Goal: Task Accomplishment & Management: Use online tool/utility

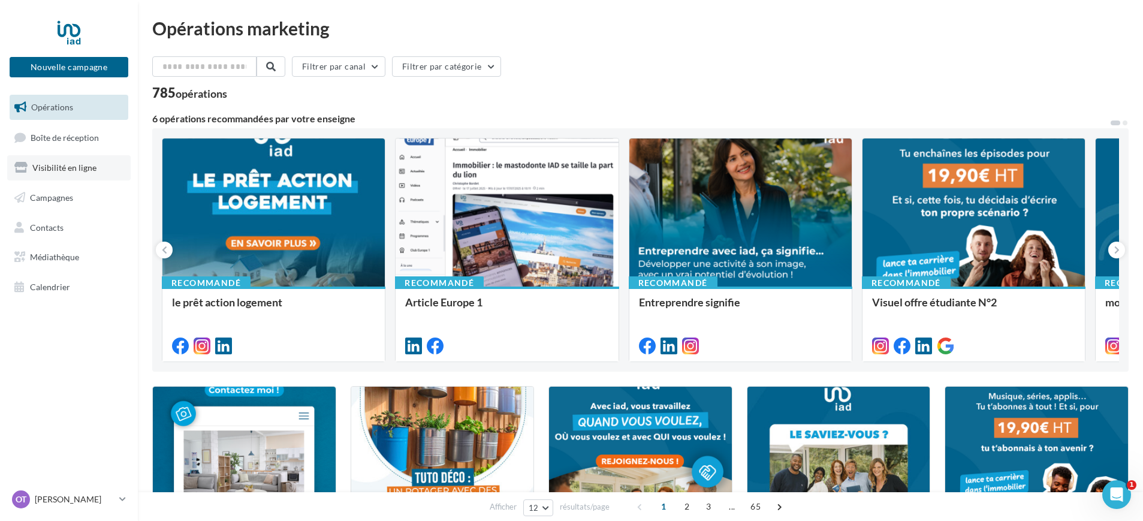
click at [61, 162] on span "Visibilité en ligne" at bounding box center [64, 167] width 64 height 10
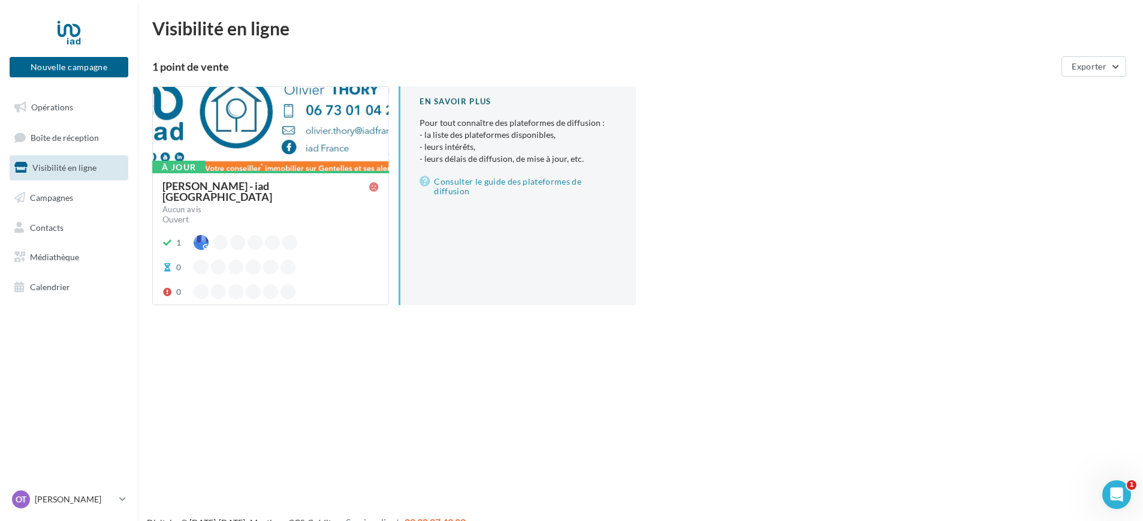
click at [273, 119] on div at bounding box center [271, 129] width 236 height 85
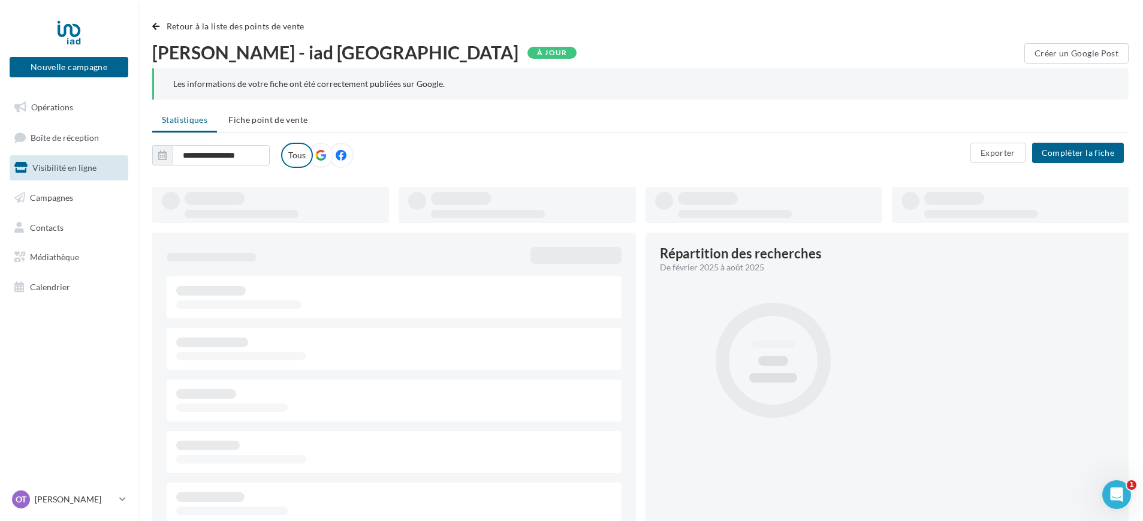
type input "**********"
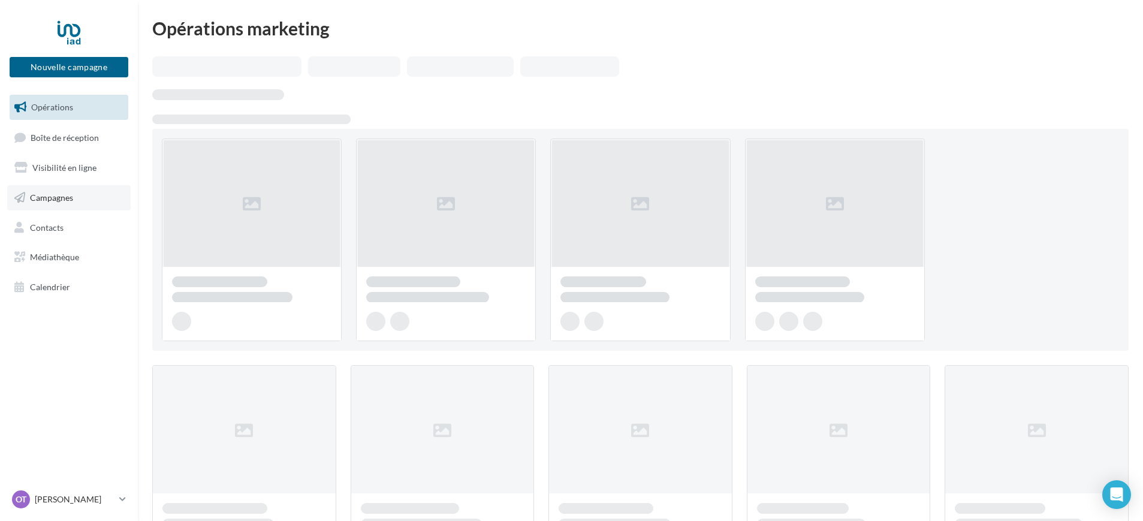
click at [64, 192] on span "Campagnes" at bounding box center [51, 197] width 43 height 10
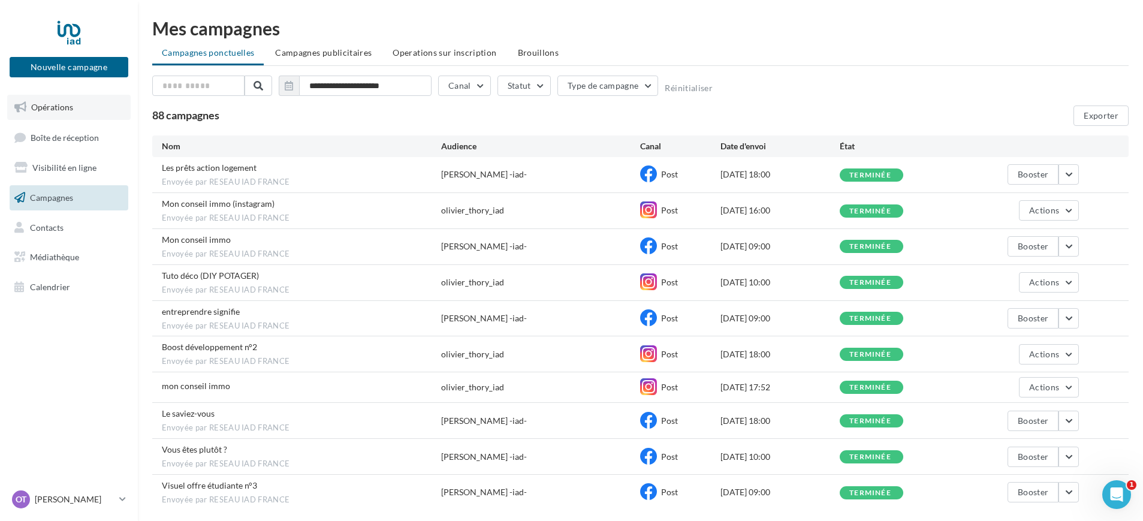
click at [71, 110] on span "Opérations" at bounding box center [52, 107] width 42 height 10
click at [45, 101] on link "Opérations" at bounding box center [68, 107] width 123 height 25
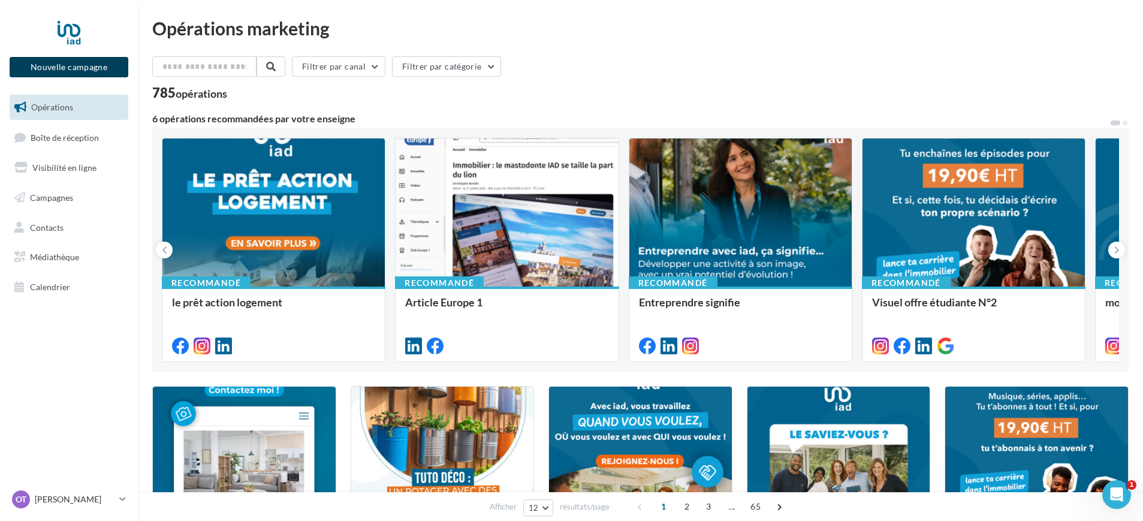
click at [96, 65] on button "Nouvelle campagne" at bounding box center [69, 67] width 119 height 20
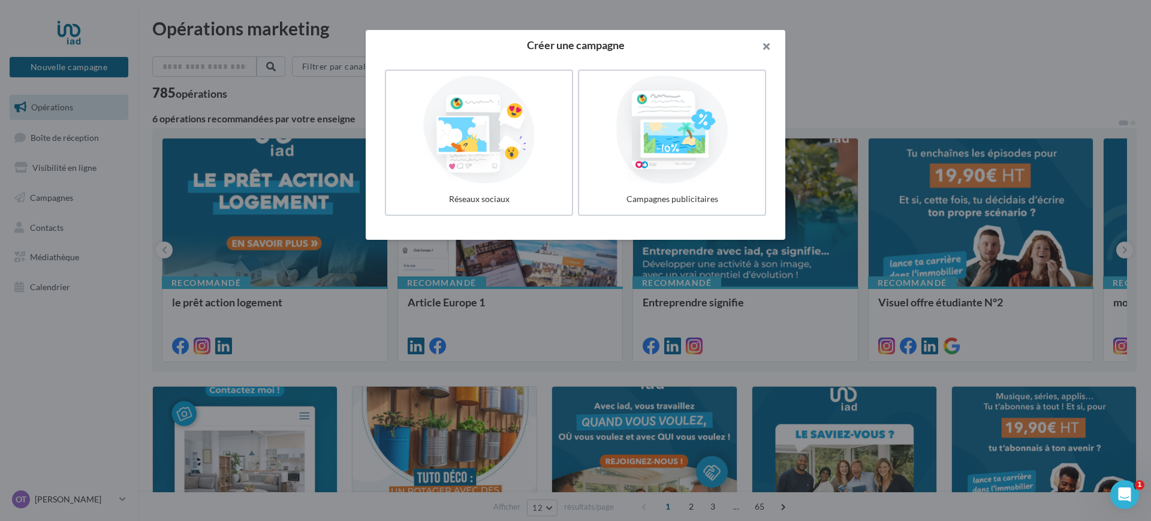
click at [772, 43] on button "button" at bounding box center [761, 48] width 48 height 36
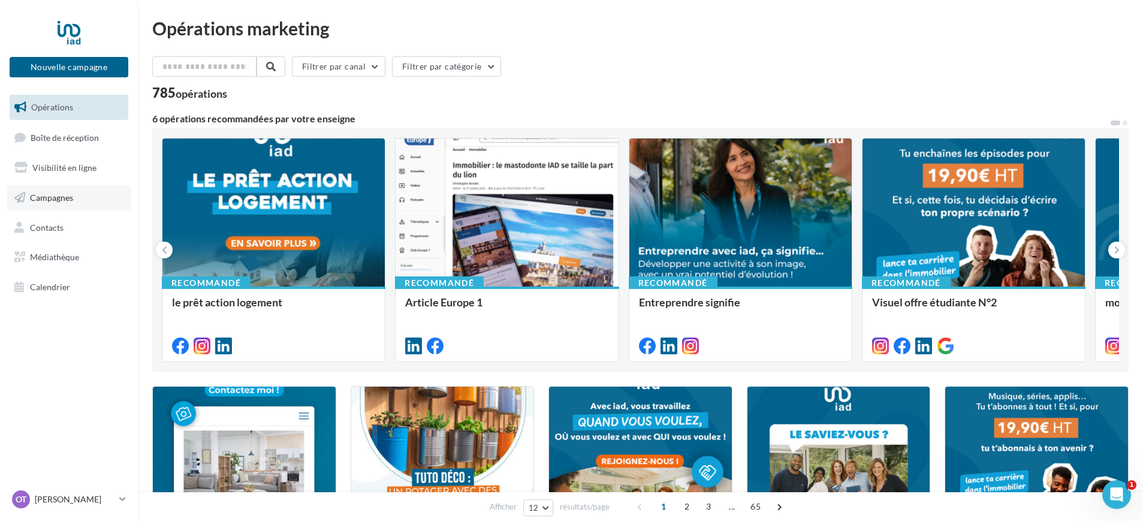
click at [60, 200] on span "Campagnes" at bounding box center [51, 197] width 43 height 10
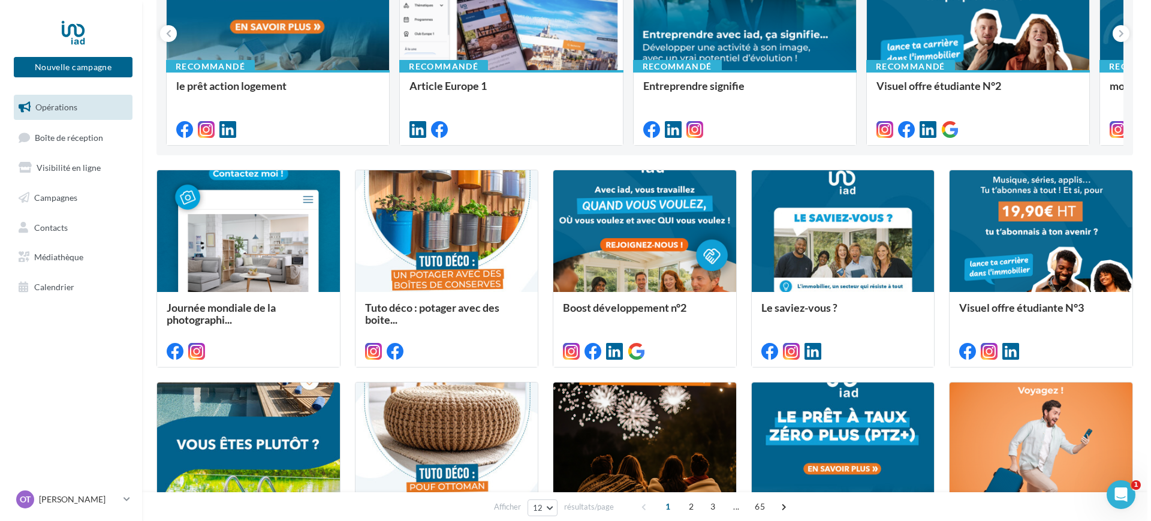
scroll to position [225, 0]
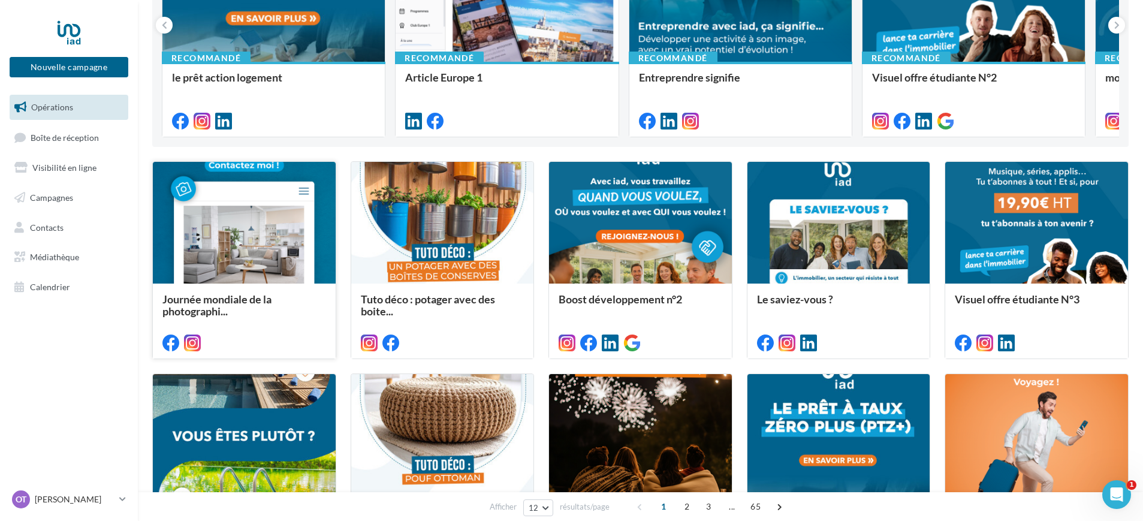
click at [262, 255] on div at bounding box center [244, 223] width 183 height 123
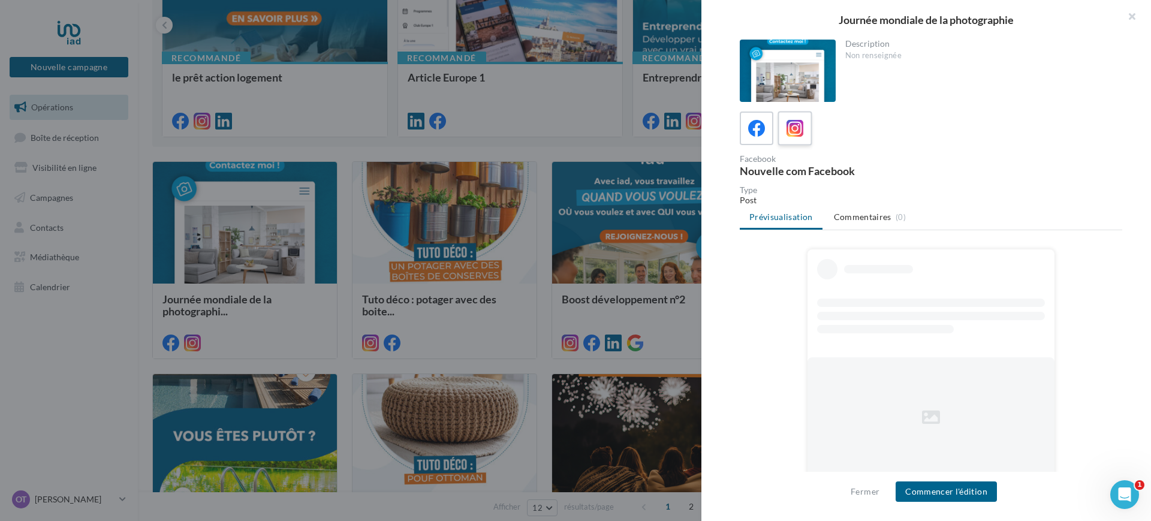
click at [789, 126] on icon at bounding box center [794, 128] width 17 height 17
click at [949, 491] on button "Commencer l'édition" at bounding box center [945, 491] width 101 height 20
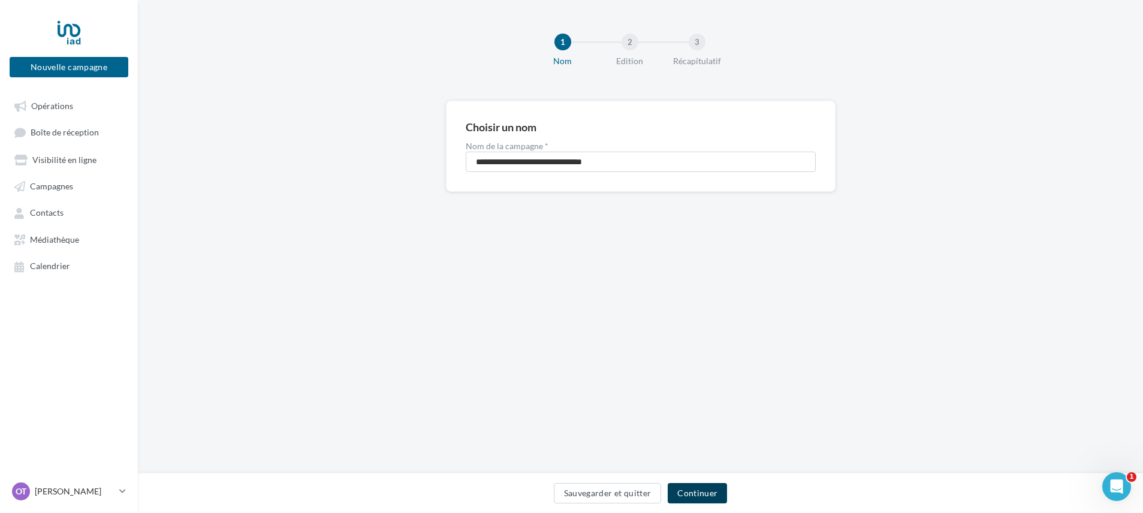
click at [699, 491] on button "Continuer" at bounding box center [697, 493] width 59 height 20
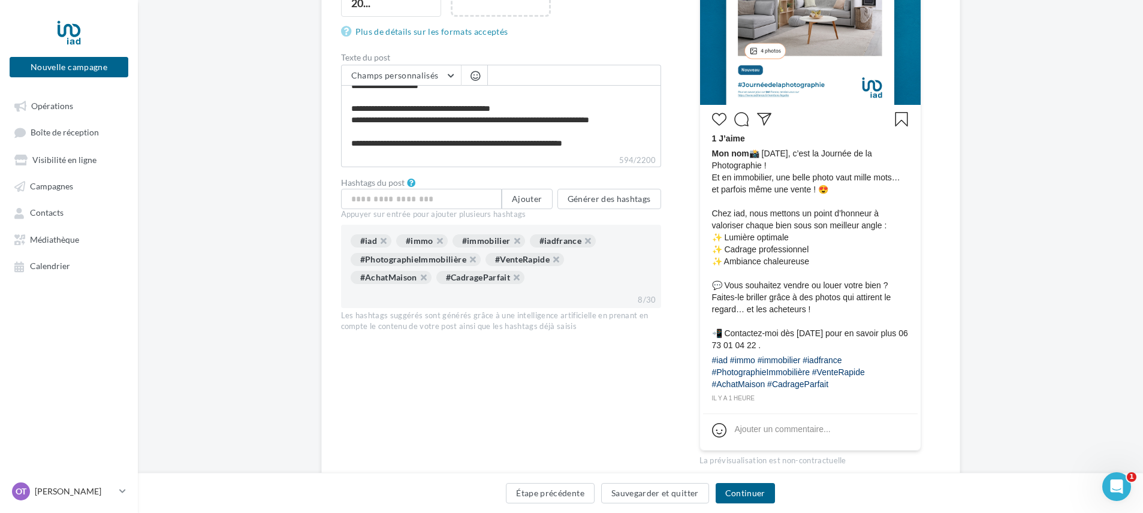
scroll to position [375, 0]
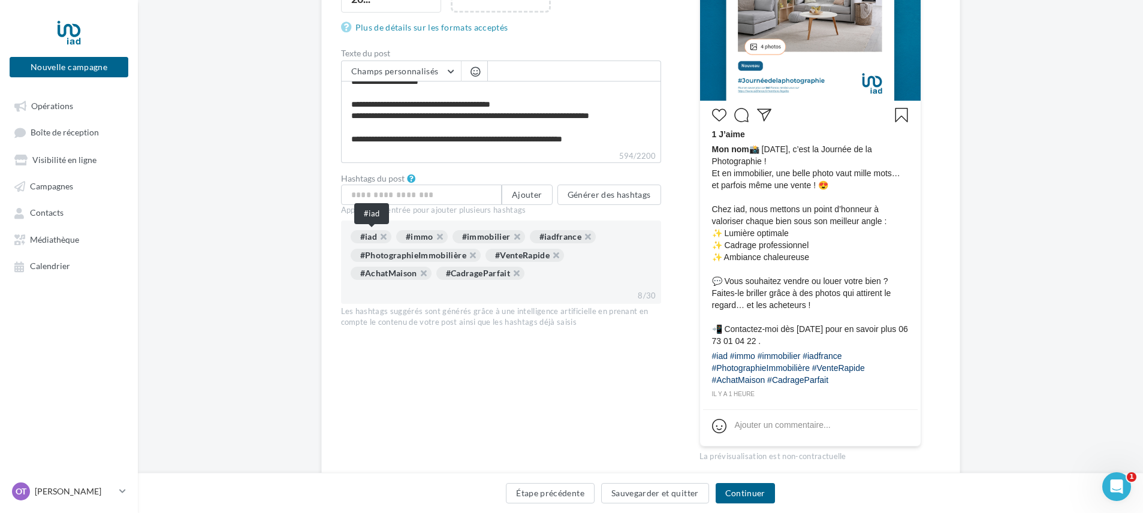
click at [363, 237] on div "#iad" at bounding box center [371, 236] width 41 height 13
click at [303, 240] on div "Édition de la campagne Instagram Type de campagne Post Story Type de média Imag…" at bounding box center [640, 128] width 1005 height 804
click at [630, 191] on button "Générer des hashtags" at bounding box center [609, 195] width 104 height 20
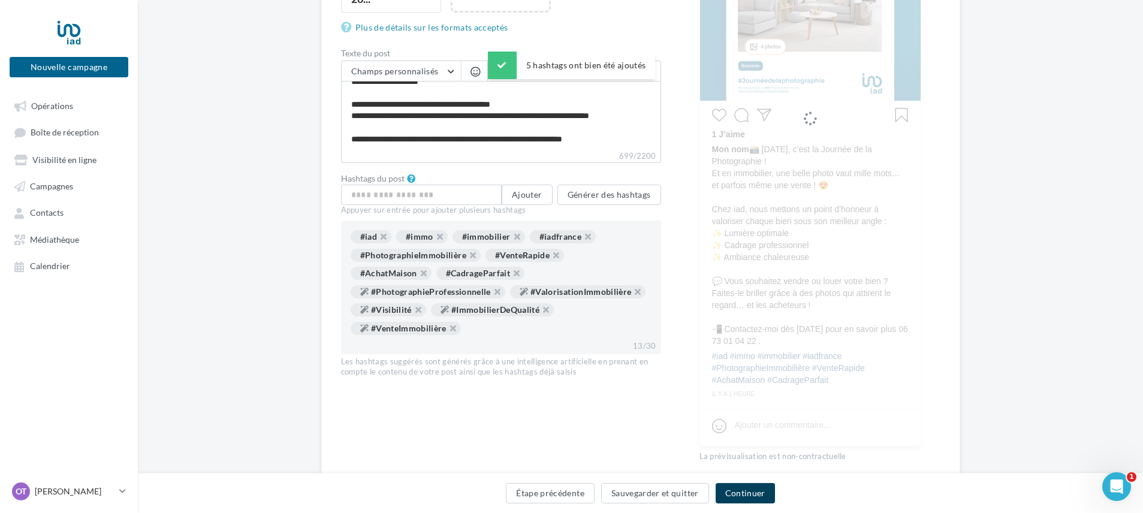
click at [748, 495] on button "Continuer" at bounding box center [744, 493] width 59 height 20
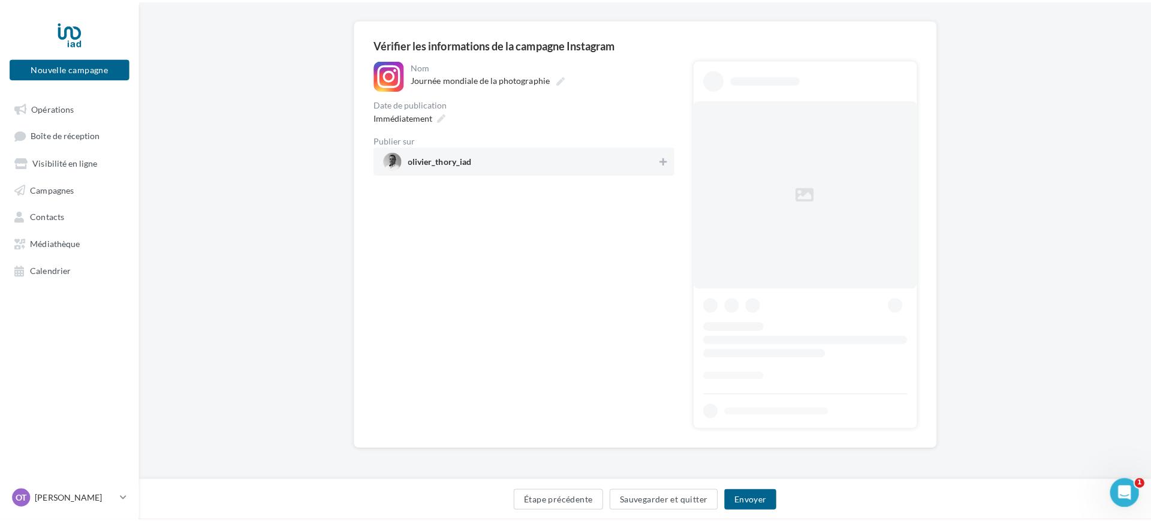
scroll to position [1, 0]
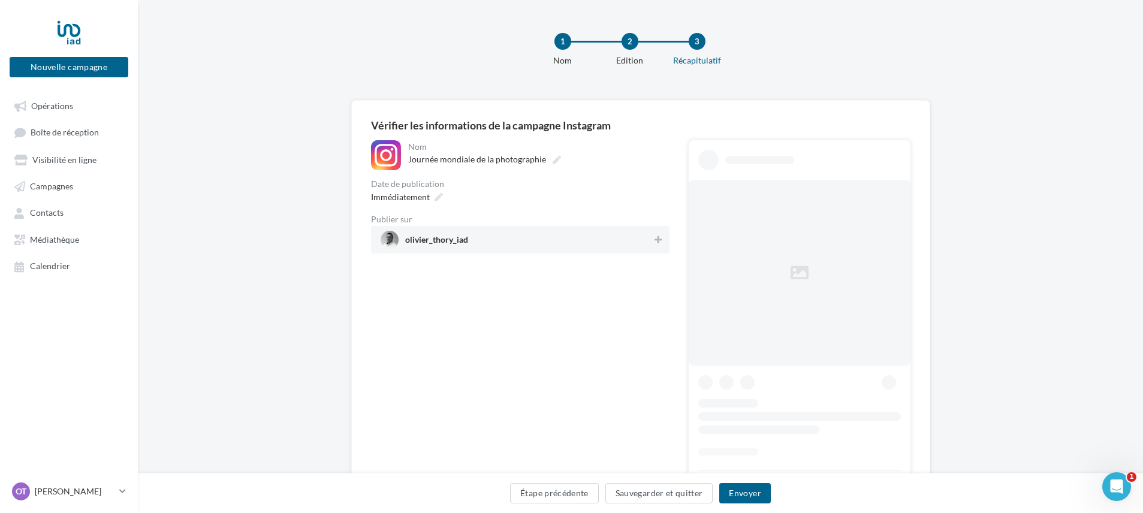
click at [558, 235] on span "olivier_thory_iad" at bounding box center [517, 240] width 272 height 18
click at [747, 496] on button "Envoyer" at bounding box center [744, 493] width 51 height 20
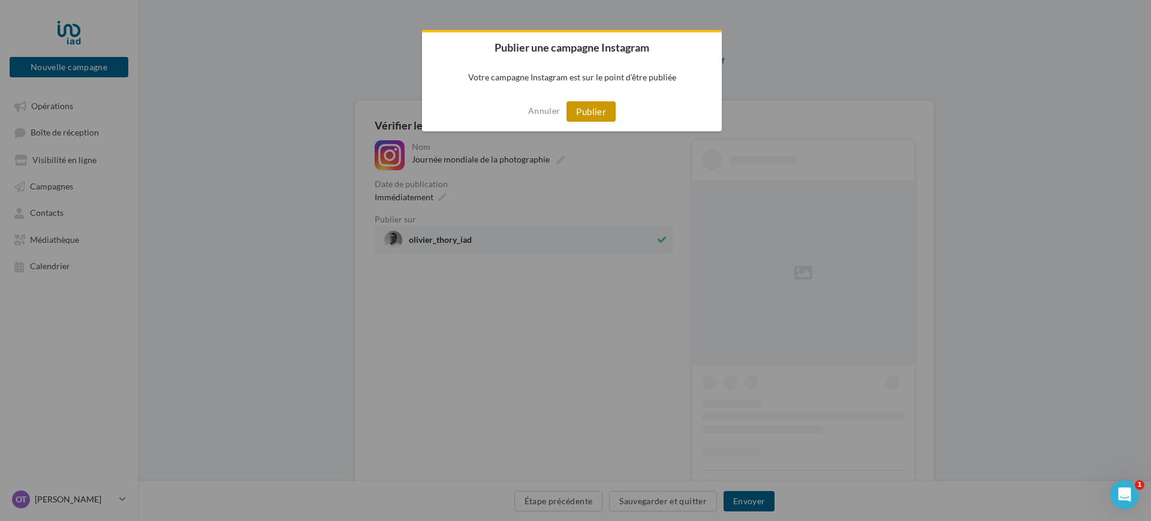
click at [590, 114] on button "Publier" at bounding box center [590, 111] width 49 height 20
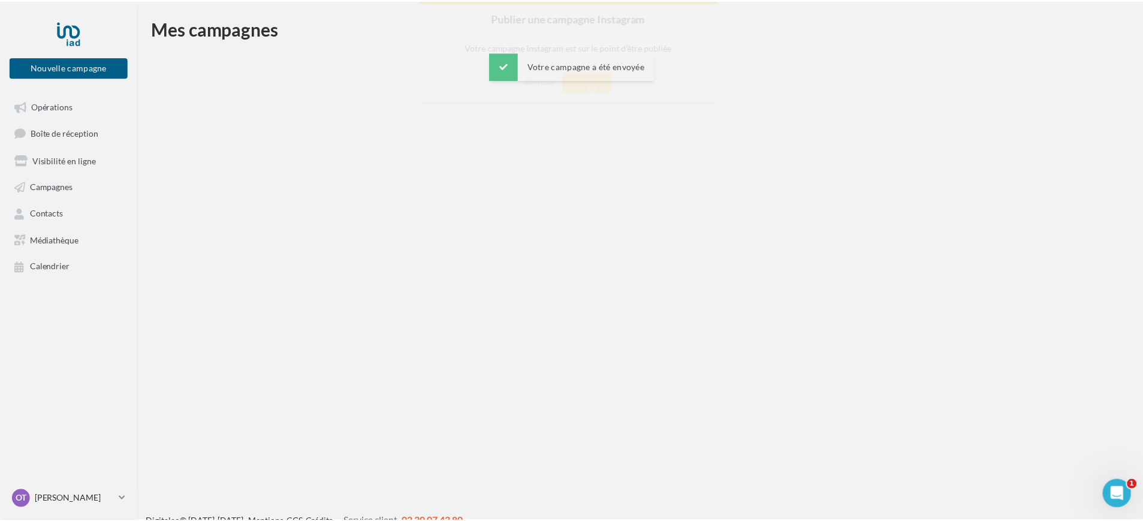
scroll to position [19, 0]
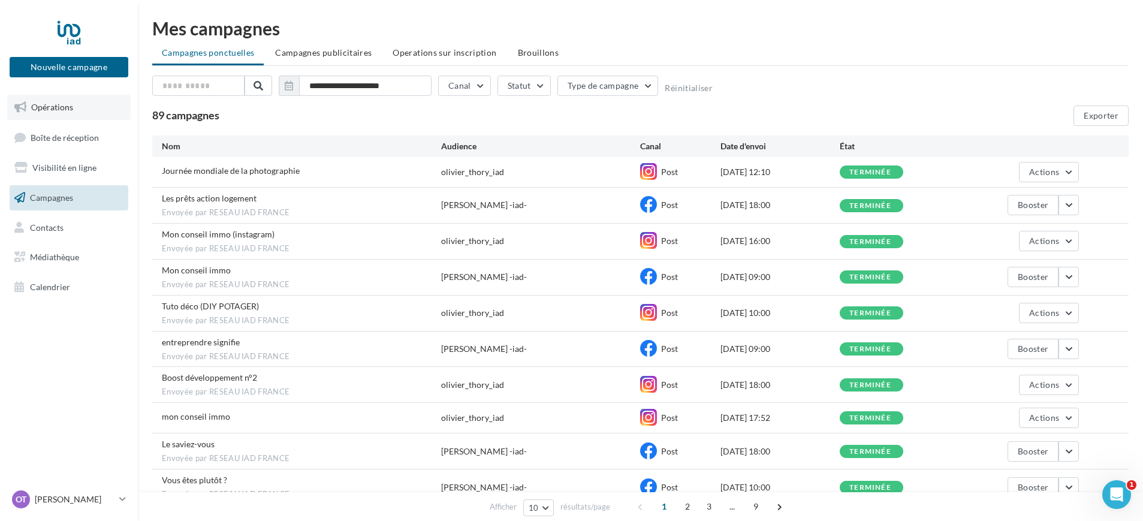
click at [57, 104] on span "Opérations" at bounding box center [52, 107] width 42 height 10
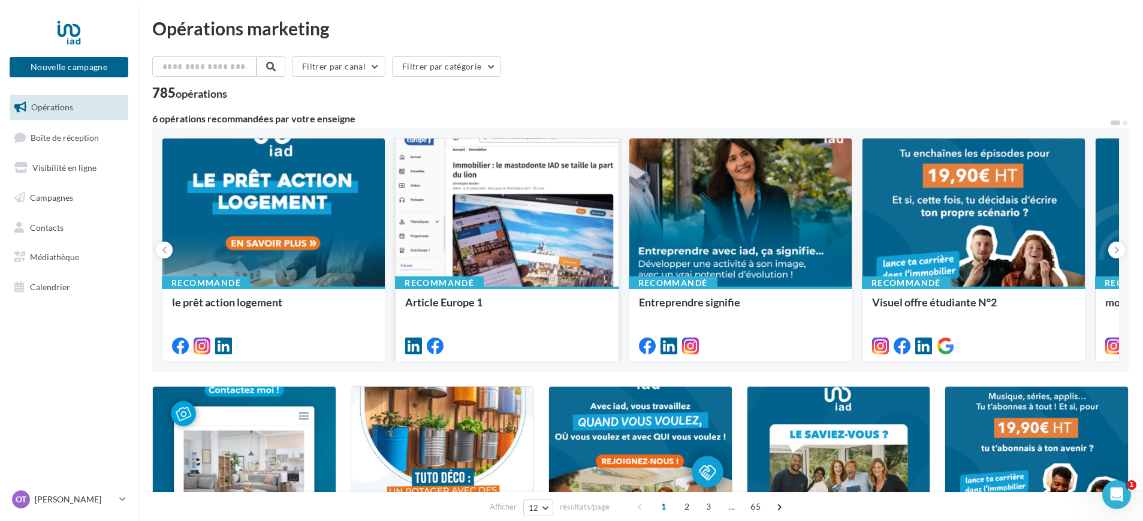
click at [511, 238] on div at bounding box center [506, 212] width 222 height 149
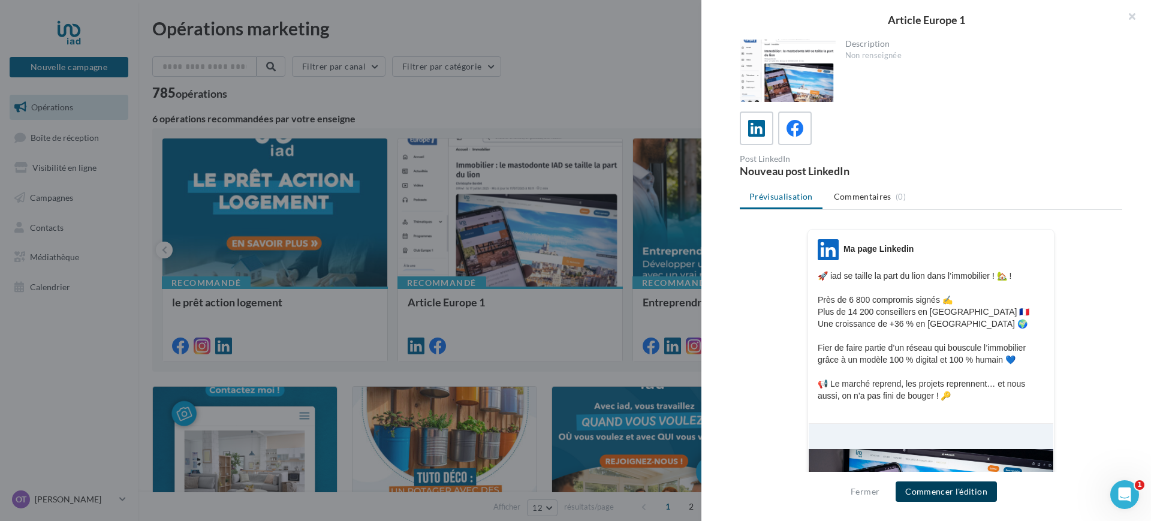
click at [960, 495] on button "Commencer l'édition" at bounding box center [945, 491] width 101 height 20
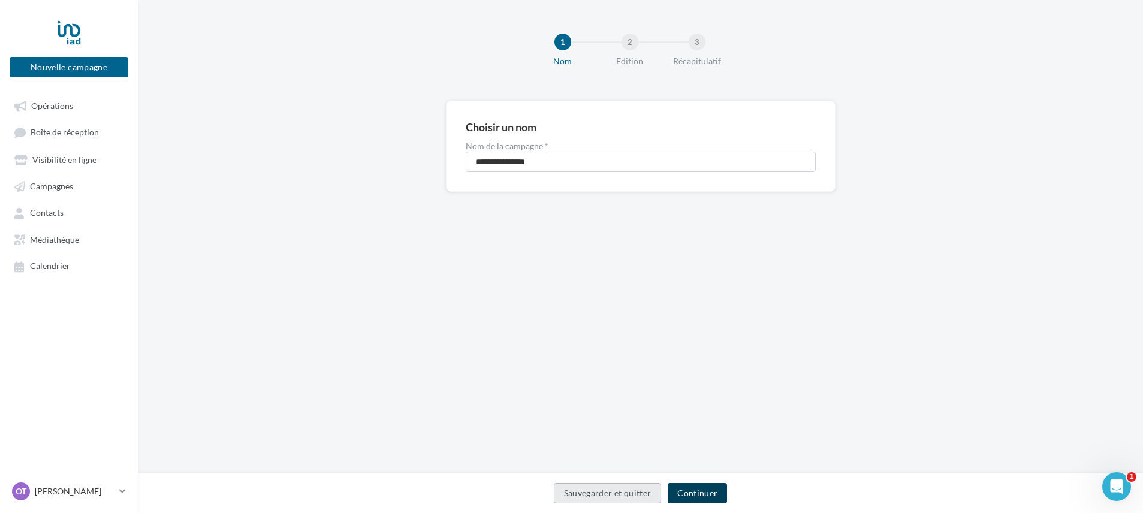
click at [698, 497] on button "Continuer" at bounding box center [697, 493] width 59 height 20
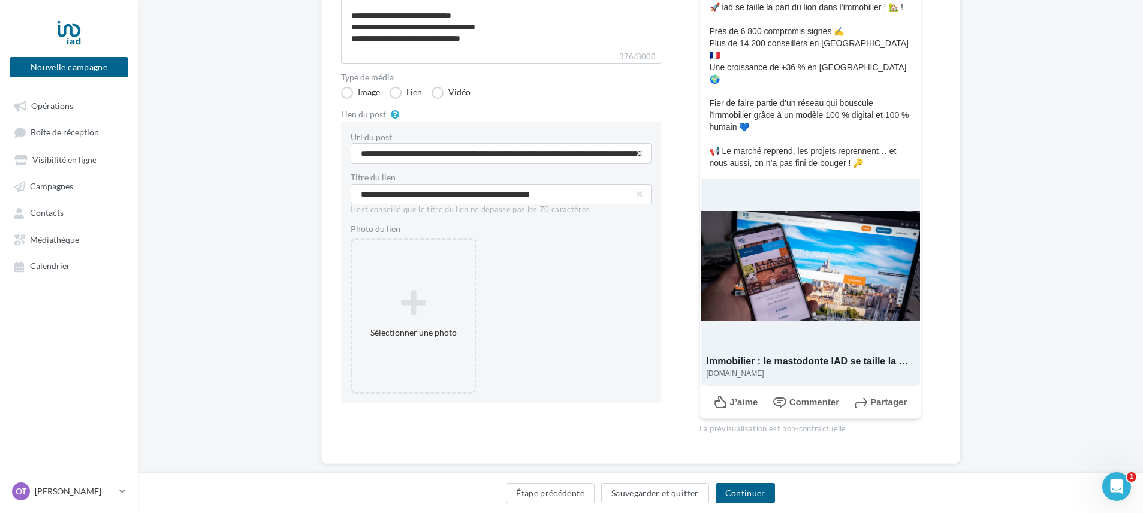
scroll to position [201, 0]
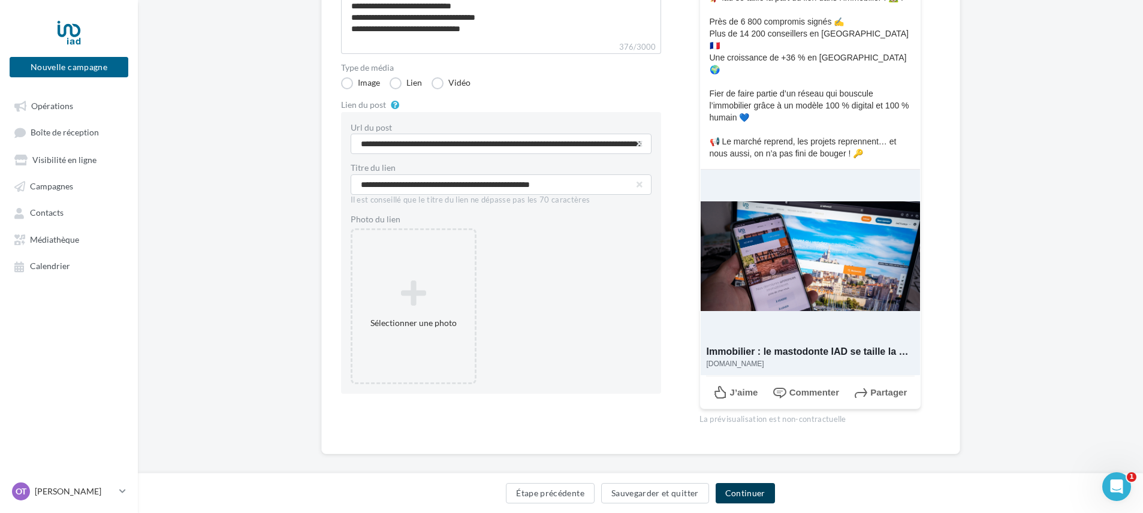
click at [757, 499] on button "Continuer" at bounding box center [744, 493] width 59 height 20
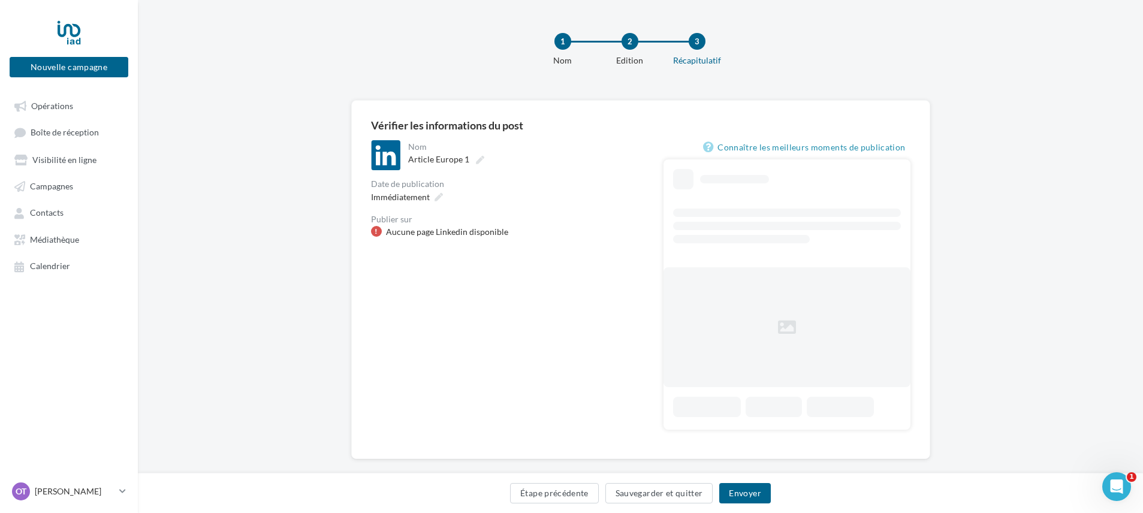
scroll to position [8, 0]
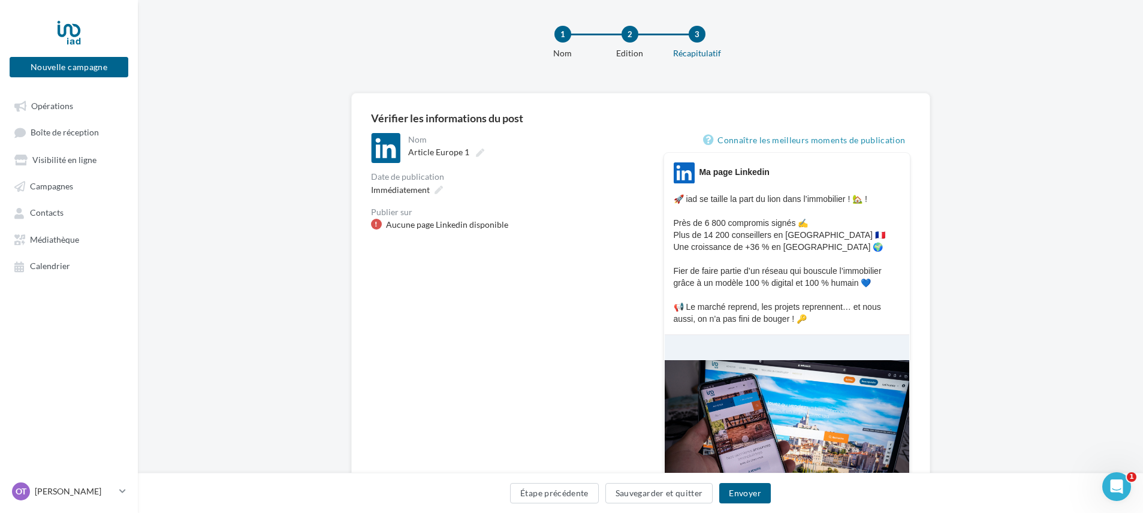
click at [461, 227] on div "Aucune page Linkedin disponible" at bounding box center [447, 225] width 122 height 12
click at [333, 248] on div "**********" at bounding box center [640, 375] width 1005 height 565
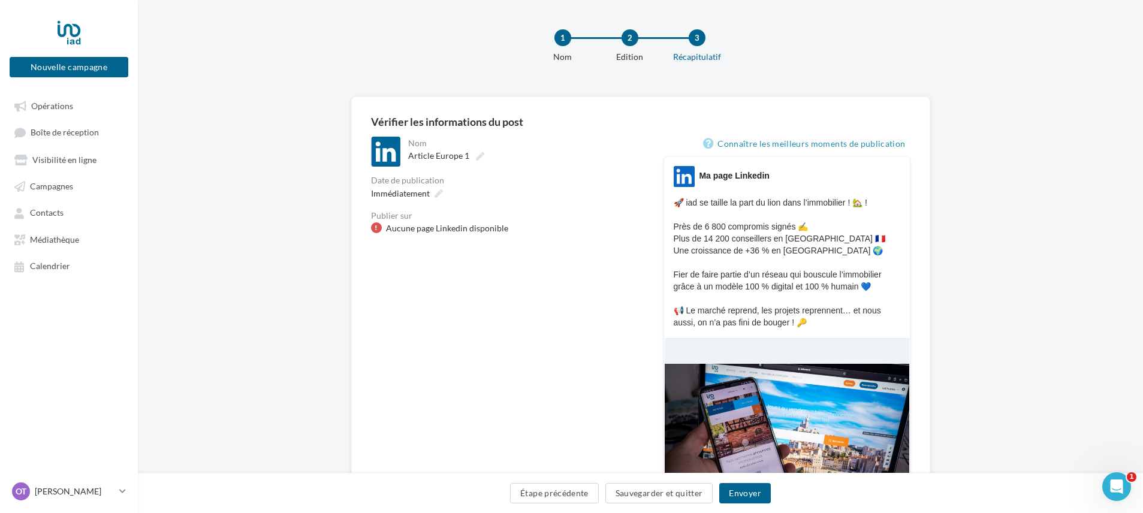
scroll to position [0, 0]
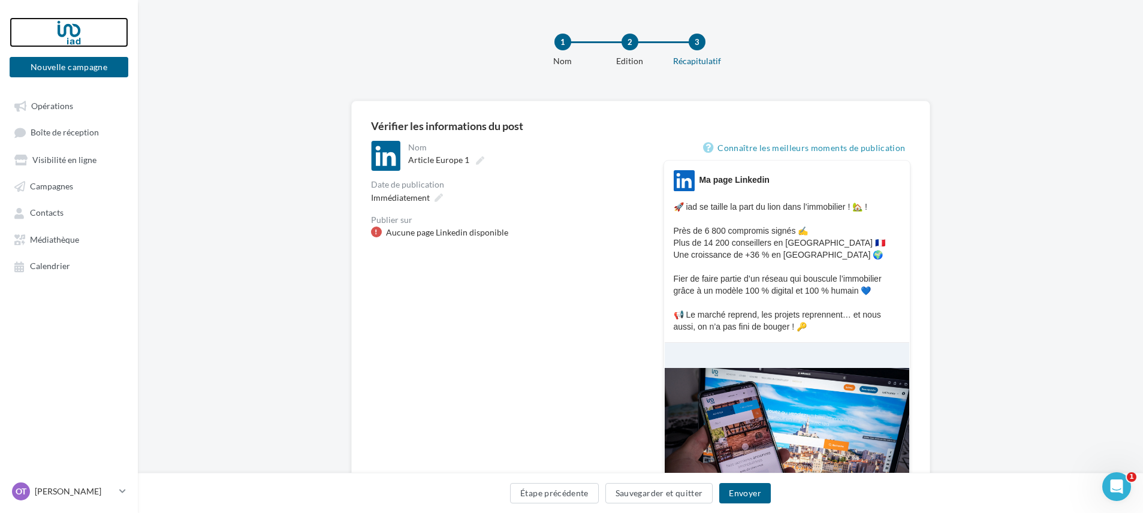
click at [56, 34] on div at bounding box center [69, 32] width 96 height 30
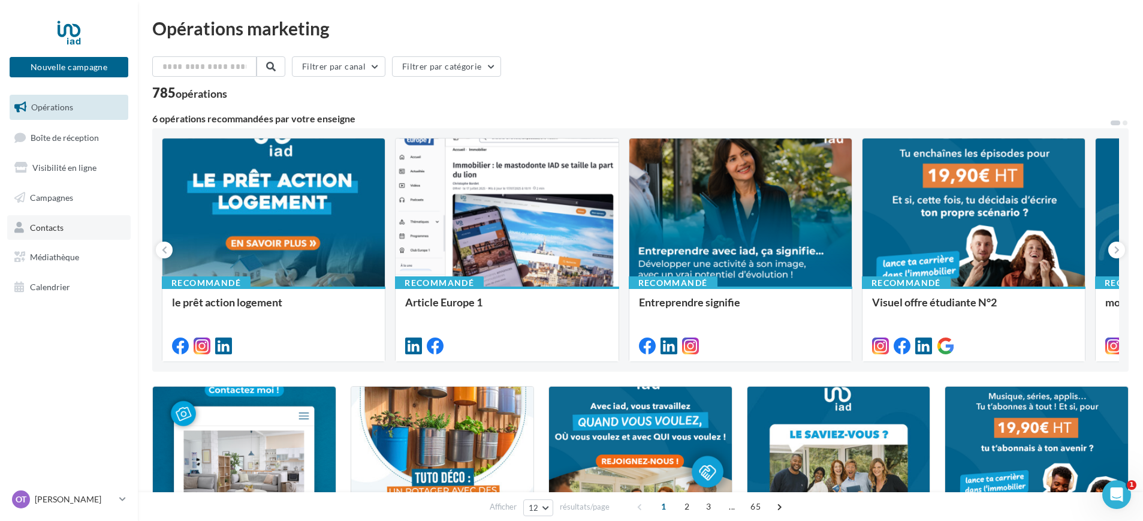
click at [64, 225] on link "Contacts" at bounding box center [68, 227] width 123 height 25
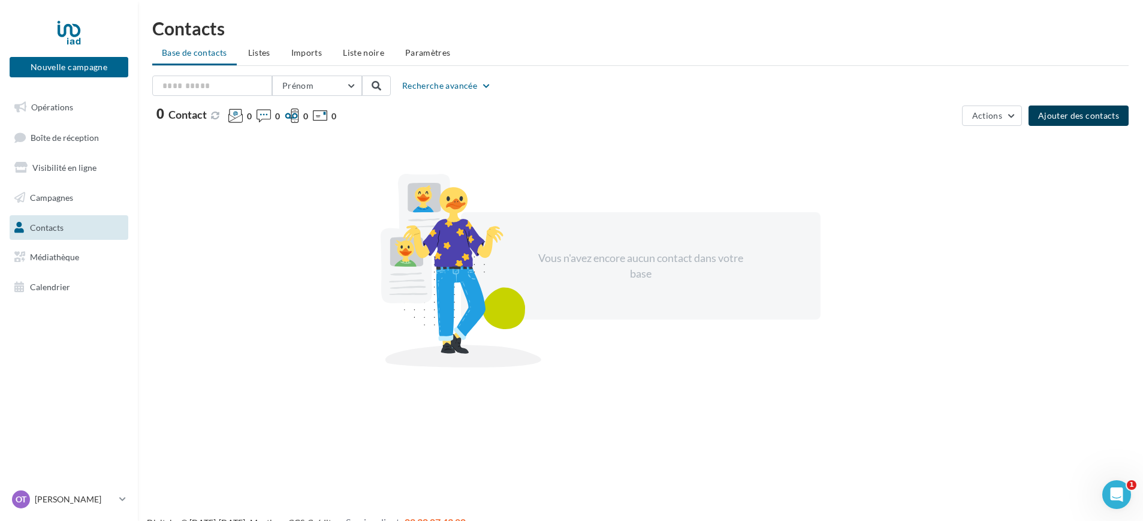
click at [1108, 116] on button "Ajouter des contacts" at bounding box center [1078, 115] width 100 height 20
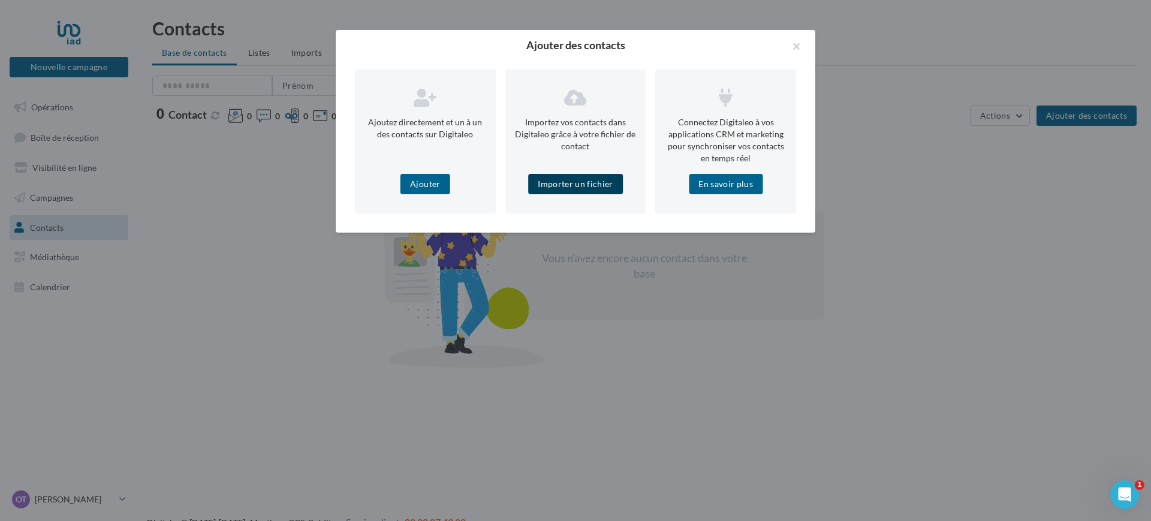
click at [561, 183] on button "Importer un fichier" at bounding box center [575, 184] width 95 height 20
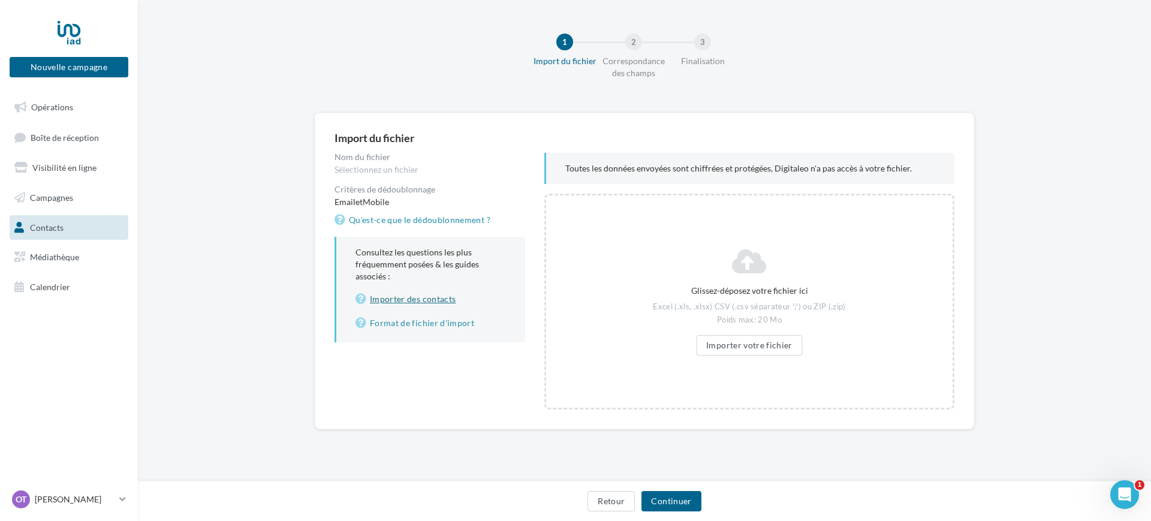
click at [404, 301] on link "Importer des contacts" at bounding box center [430, 299] width 150 height 14
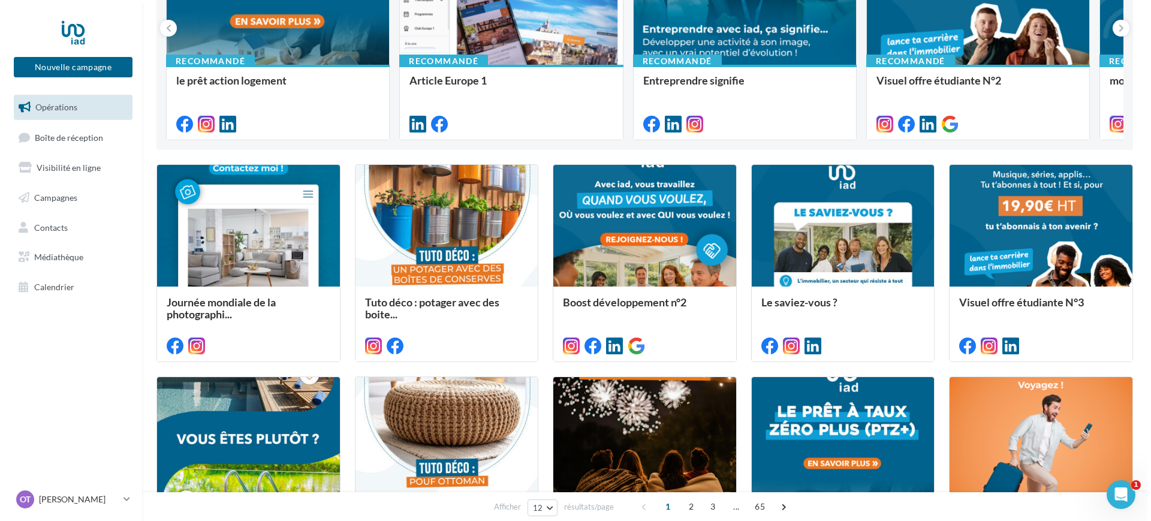
scroll to position [225, 0]
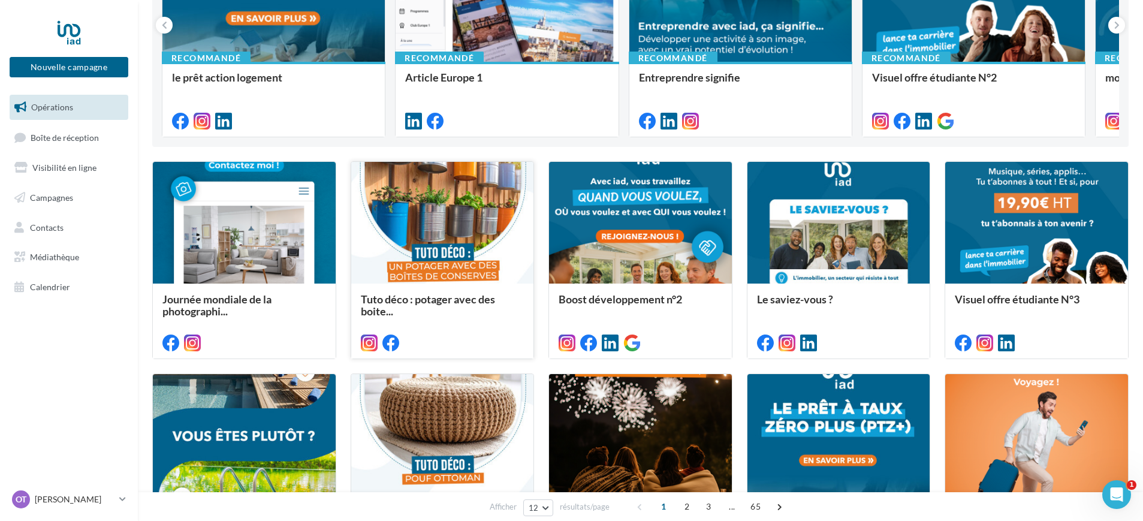
click at [454, 215] on div at bounding box center [442, 223] width 183 height 123
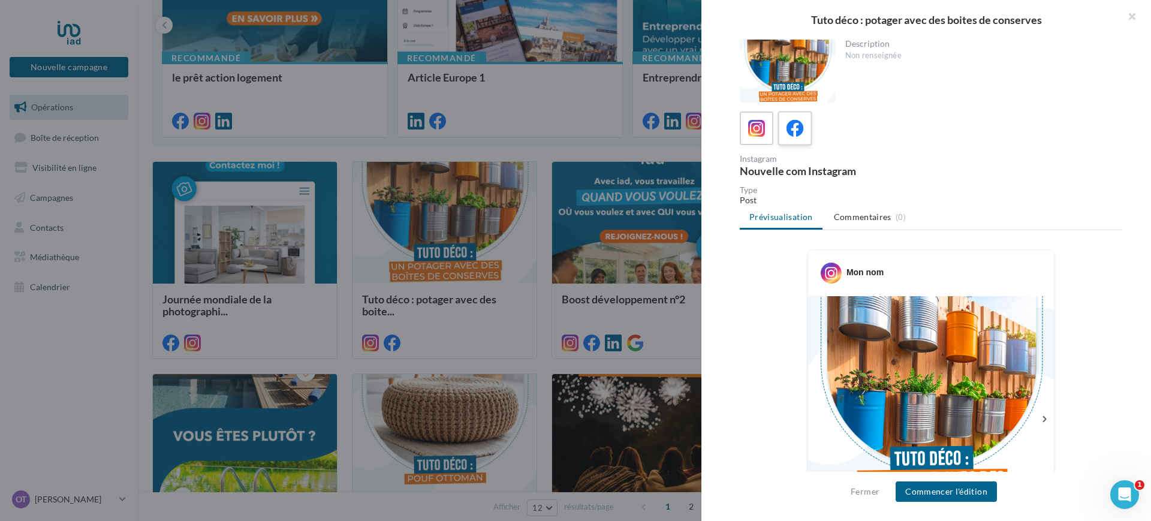
click at [790, 132] on icon at bounding box center [794, 128] width 17 height 17
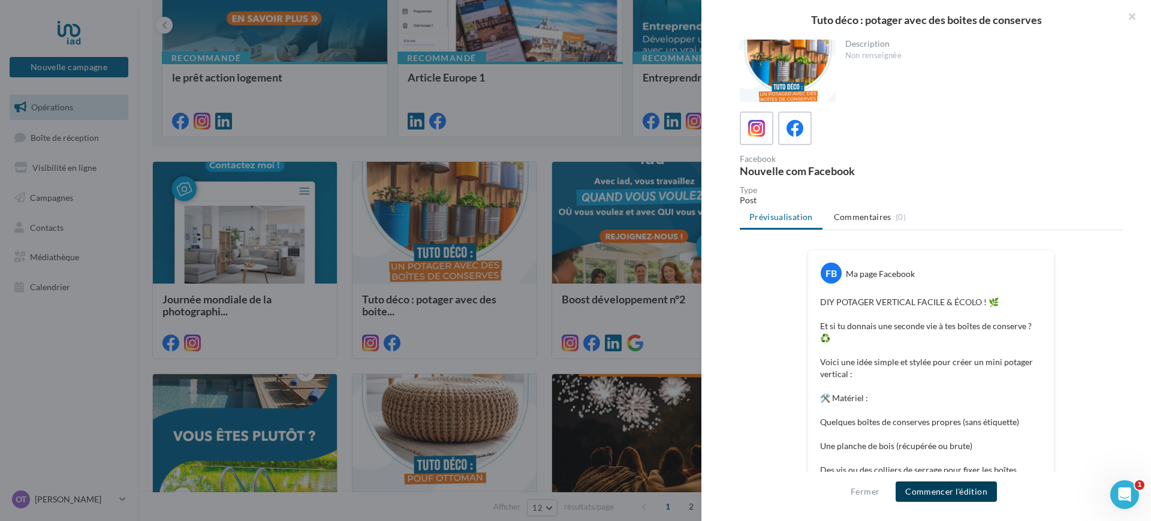
click at [950, 494] on button "Commencer l'édition" at bounding box center [945, 491] width 101 height 20
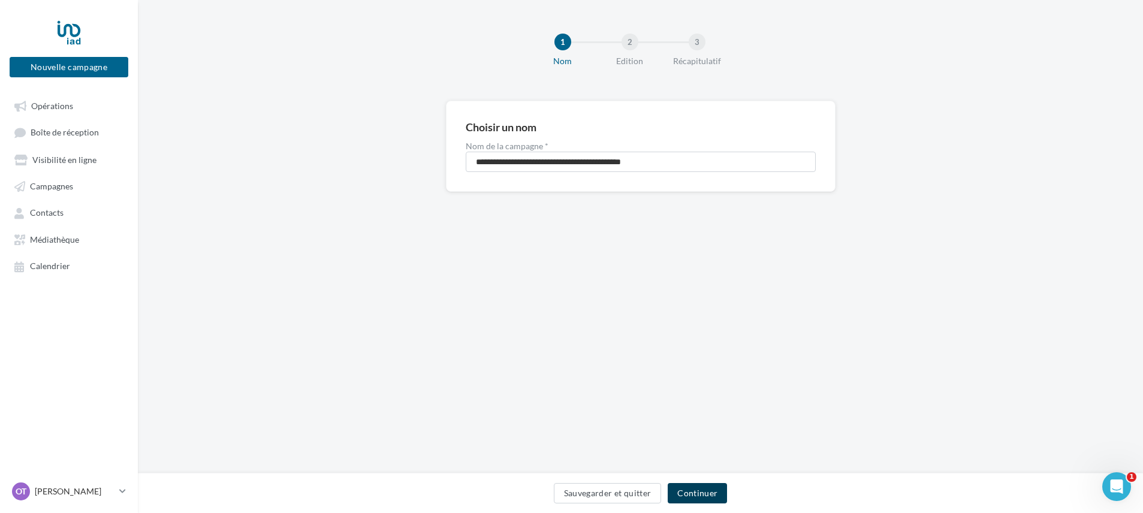
click at [704, 491] on button "Continuer" at bounding box center [697, 493] width 59 height 20
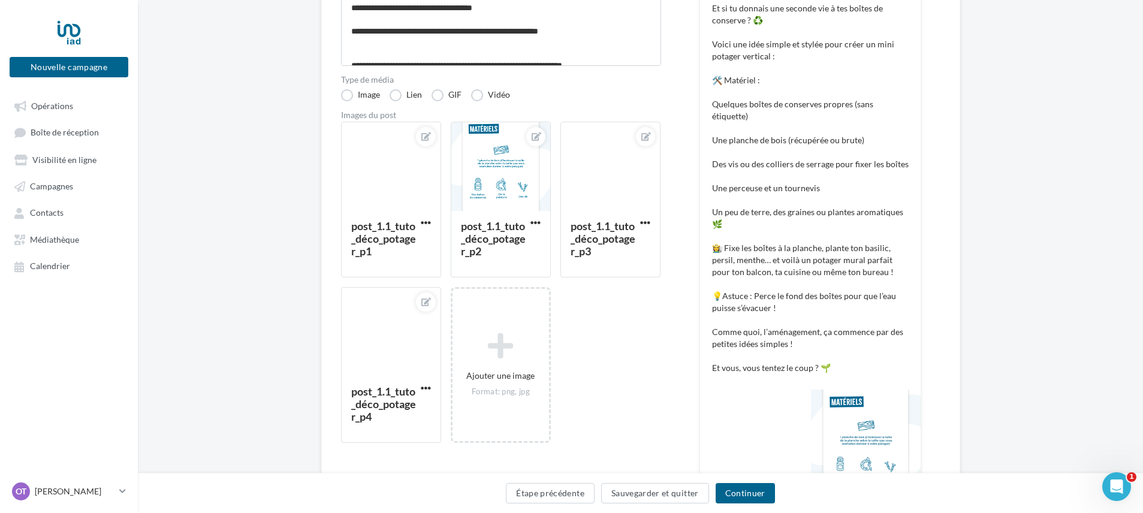
scroll to position [225, 0]
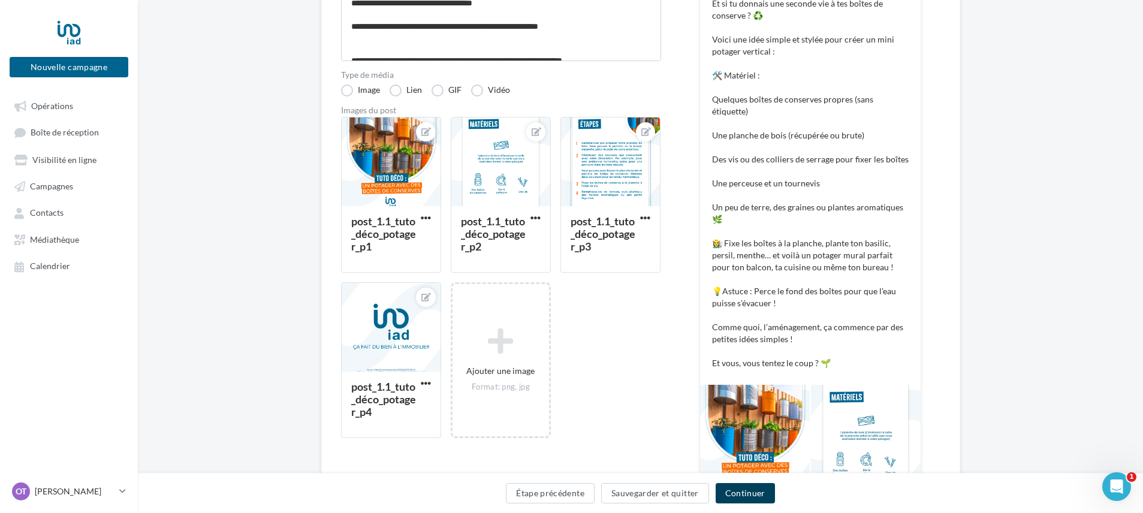
click at [744, 494] on button "Continuer" at bounding box center [744, 493] width 59 height 20
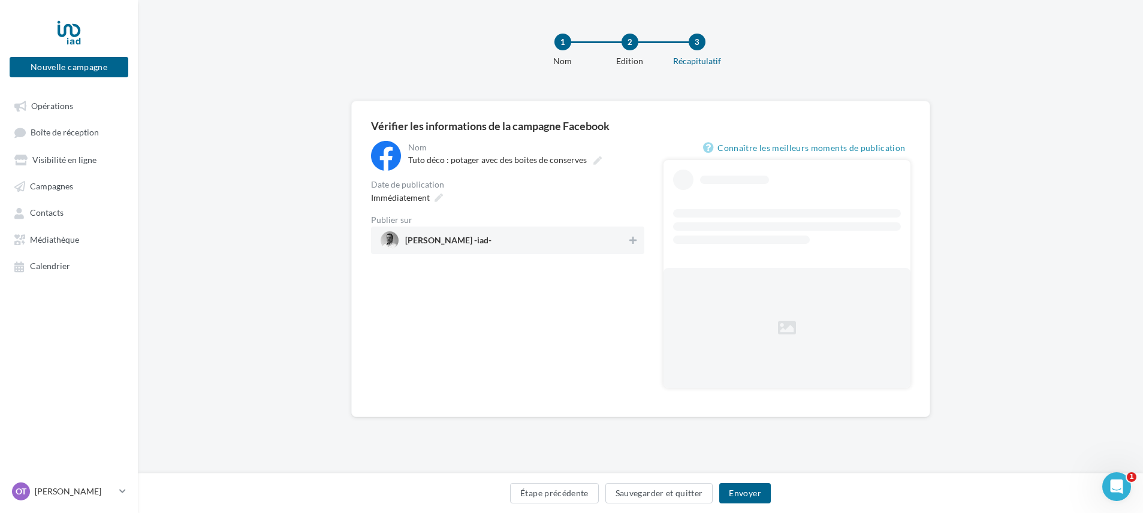
click at [543, 234] on span "[PERSON_NAME] -iad-" at bounding box center [504, 240] width 247 height 18
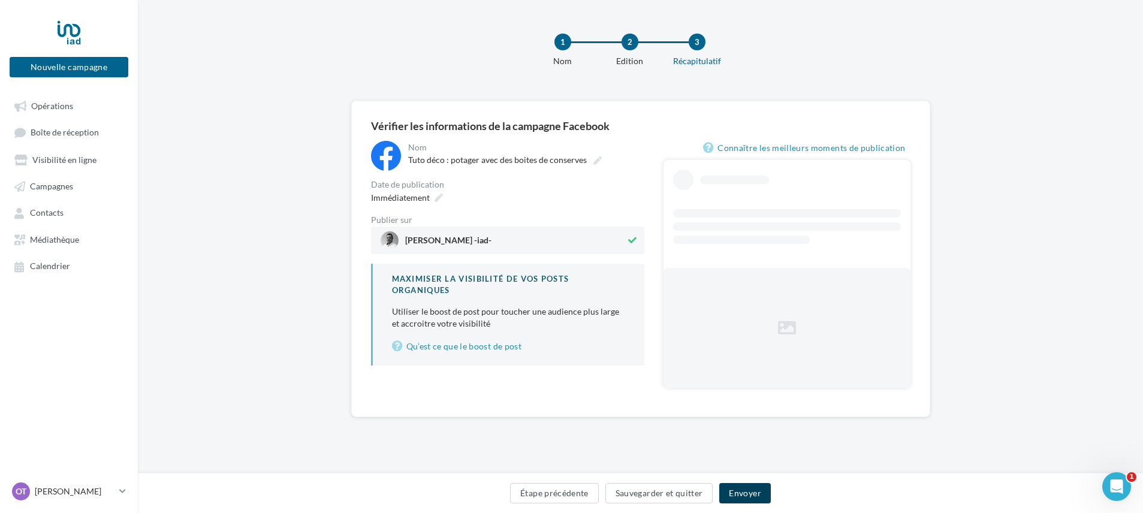
click at [752, 496] on button "Envoyer" at bounding box center [744, 493] width 51 height 20
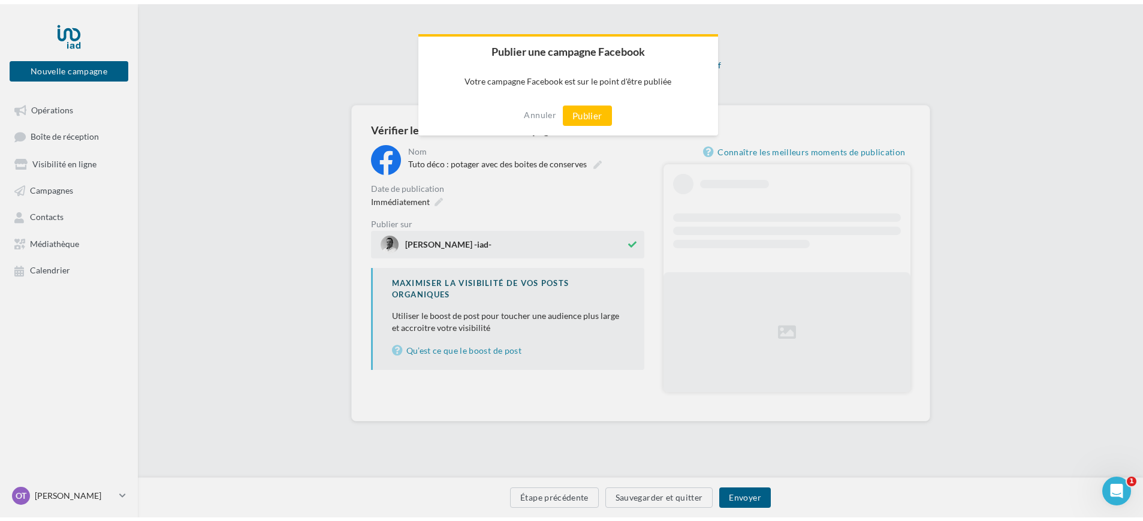
scroll to position [0, 0]
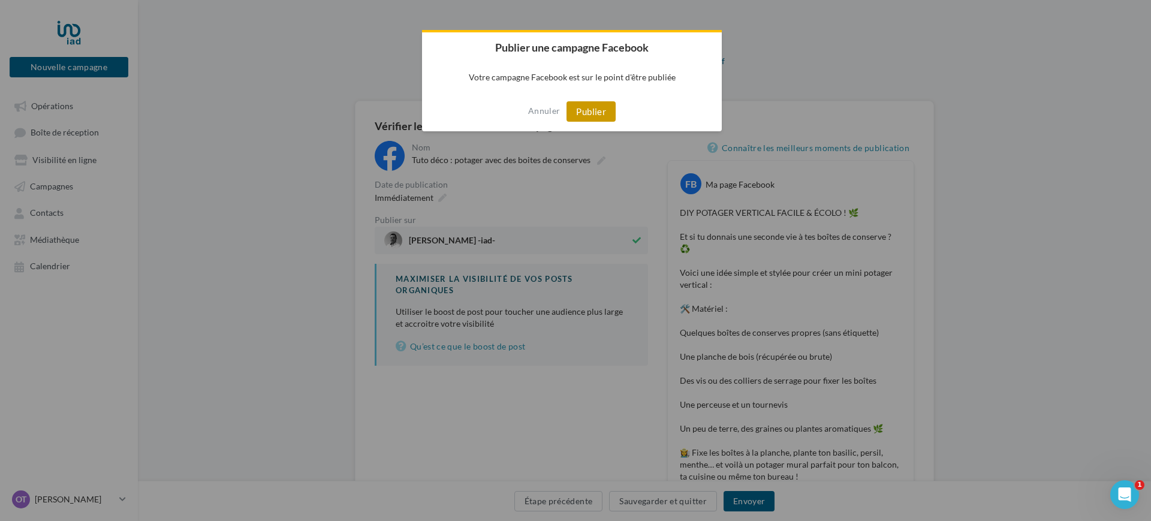
click at [581, 110] on button "Publier" at bounding box center [590, 111] width 49 height 20
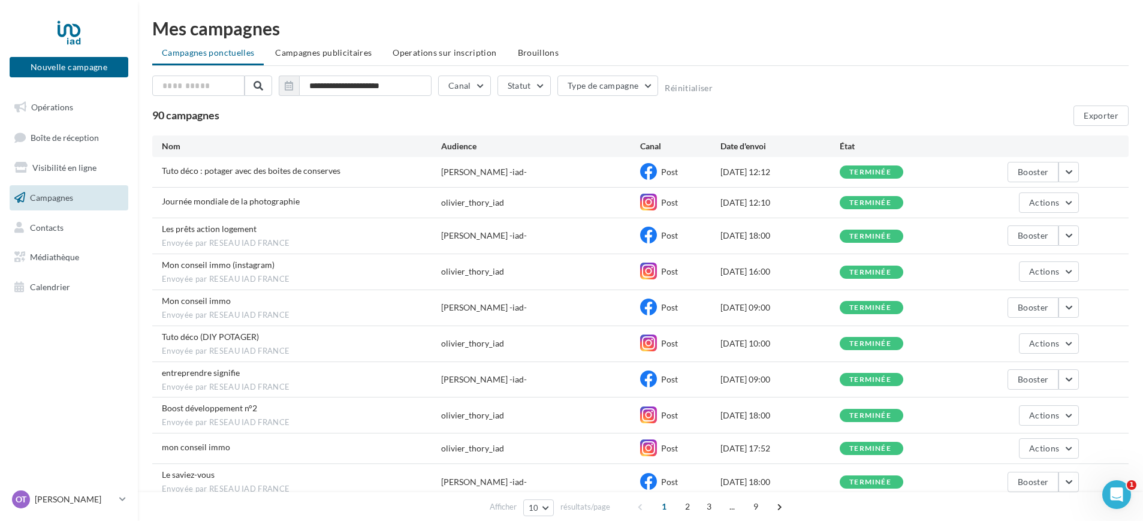
click at [510, 113] on div "90 campagnes Exporter" at bounding box center [640, 115] width 976 height 20
click at [360, 128] on div "**********" at bounding box center [640, 304] width 976 height 457
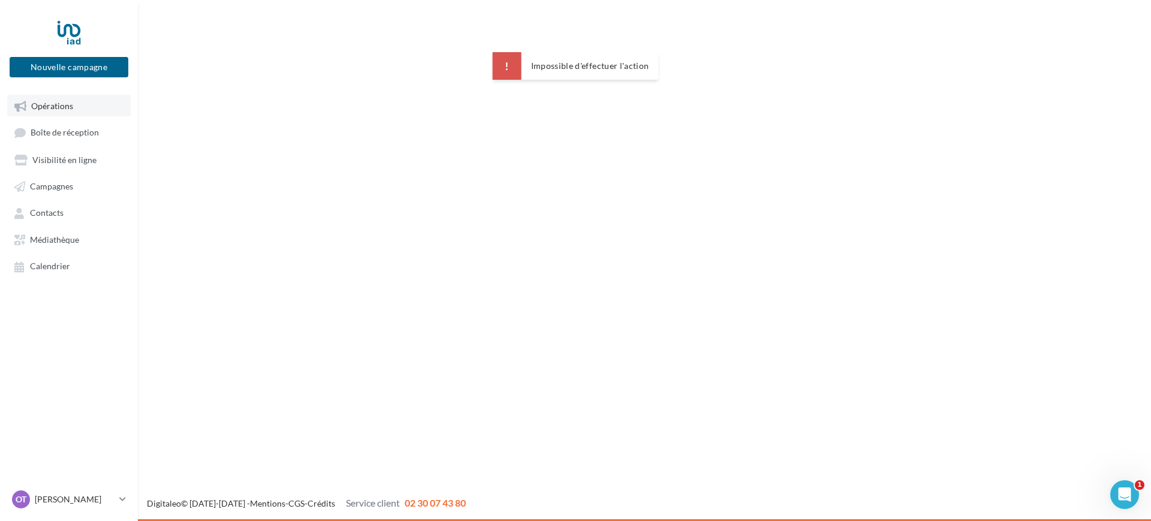
click at [54, 109] on span "Opérations" at bounding box center [52, 106] width 42 height 10
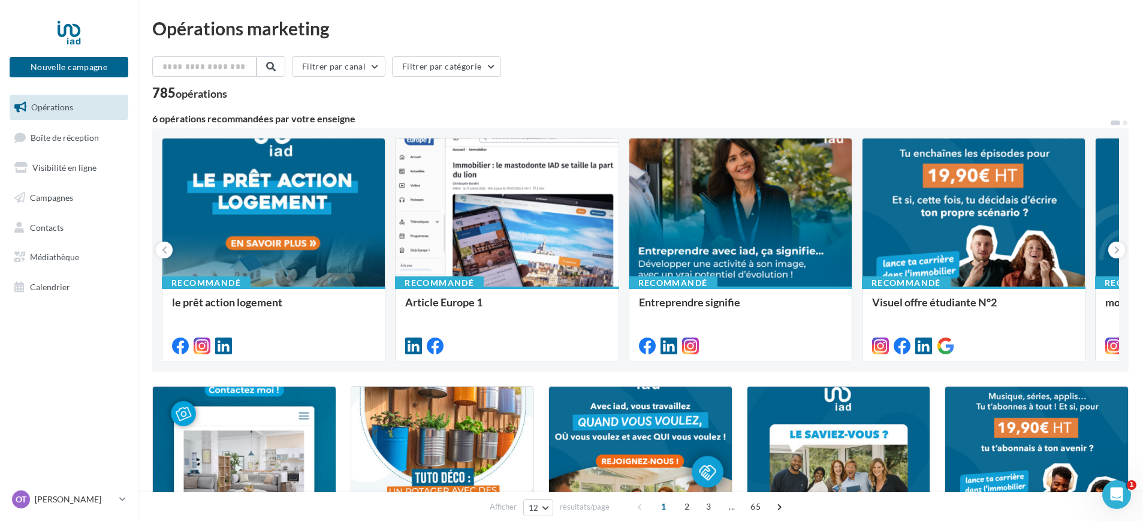
click at [68, 113] on link "Opérations" at bounding box center [68, 107] width 123 height 25
click at [73, 133] on span "Boîte de réception" at bounding box center [65, 137] width 68 height 10
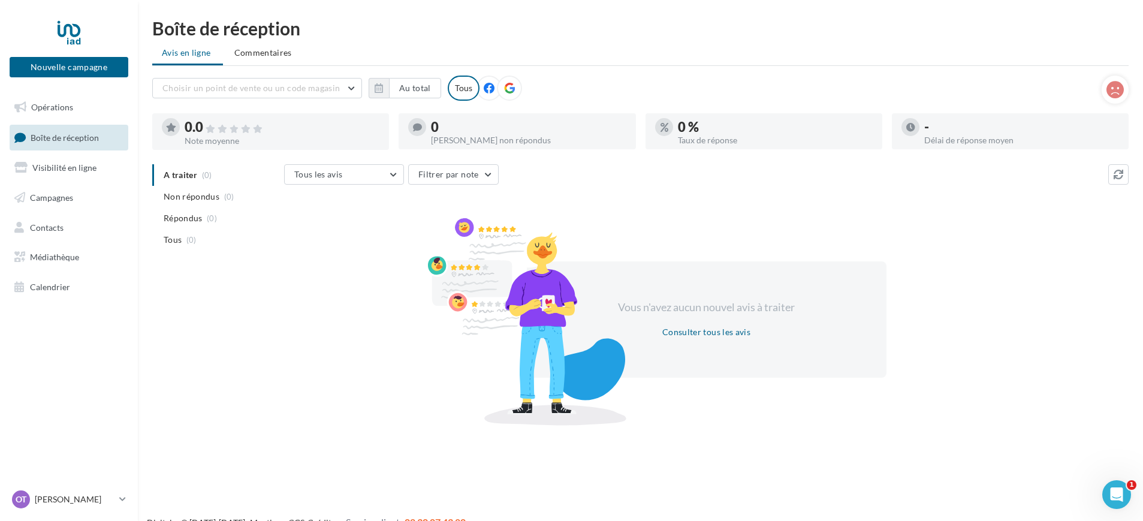
click at [598, 86] on div "Choisir un point de vente ou un code magasin 04578052216937912479 - [PERSON_NAM…" at bounding box center [626, 88] width 949 height 25
click at [598, 86] on div "Choisir un point de vente ou un code magasin 04578052216937912479 - Olivier THO…" at bounding box center [626, 88] width 949 height 25
click at [68, 26] on div at bounding box center [69, 32] width 96 height 30
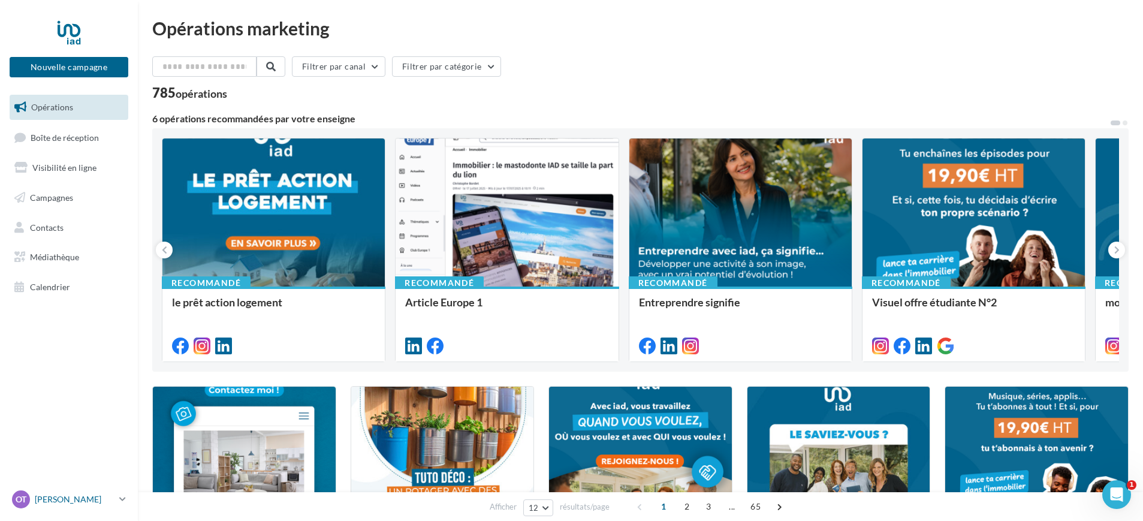
click at [74, 500] on p "[PERSON_NAME]" at bounding box center [75, 499] width 80 height 12
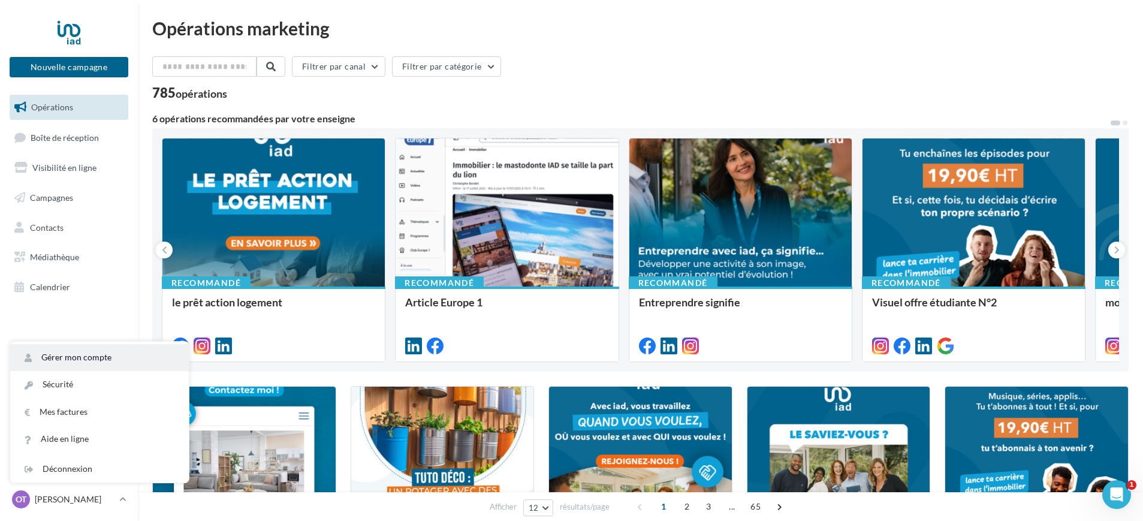
click at [94, 358] on link "Gérer mon compte" at bounding box center [99, 357] width 179 height 27
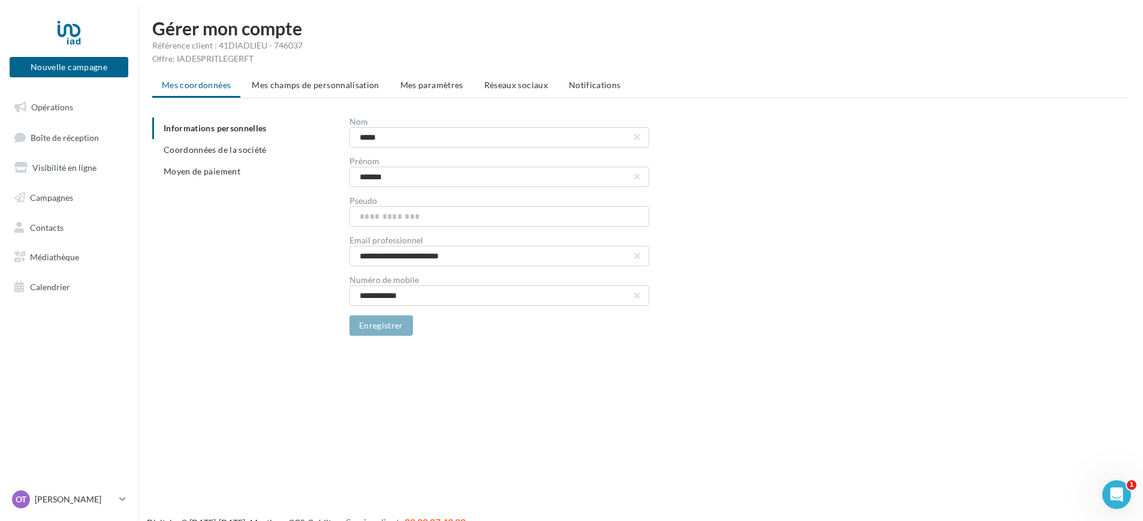
click at [243, 313] on div "**********" at bounding box center [645, 226] width 986 height 218
click at [509, 80] on span "Réseaux sociaux" at bounding box center [516, 85] width 64 height 10
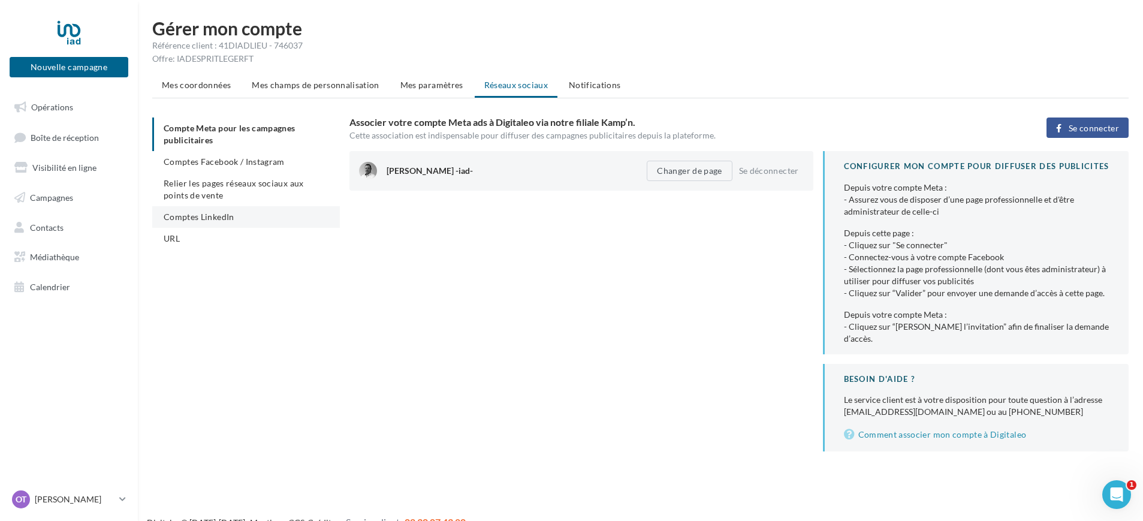
click at [237, 214] on li "Comptes LinkedIn" at bounding box center [246, 217] width 188 height 22
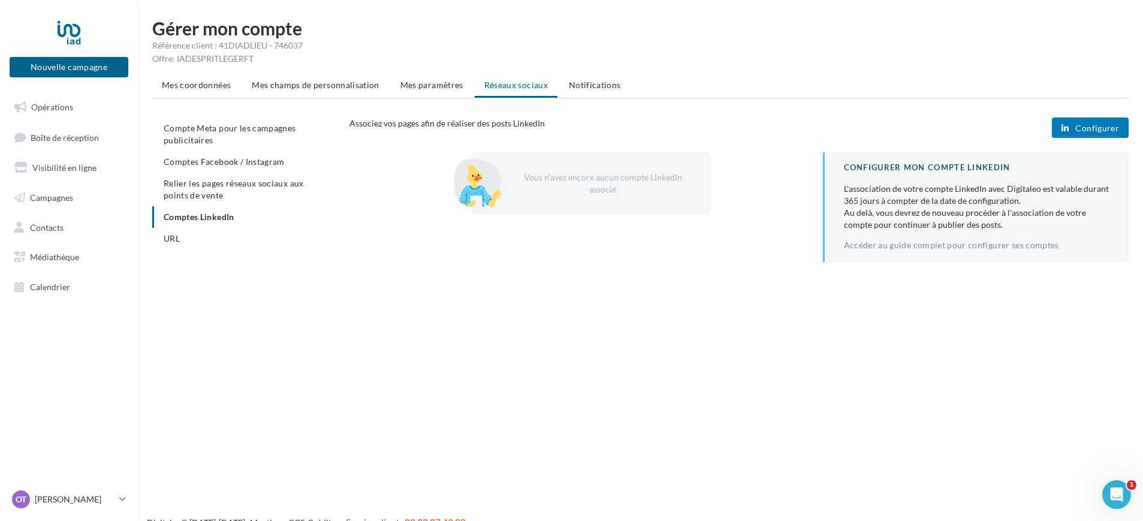
click at [561, 182] on div "Vous n’avez encore aucun compte LinkedIn associé" at bounding box center [600, 183] width 182 height 24
click at [1097, 134] on button "Configurer" at bounding box center [1090, 127] width 77 height 20
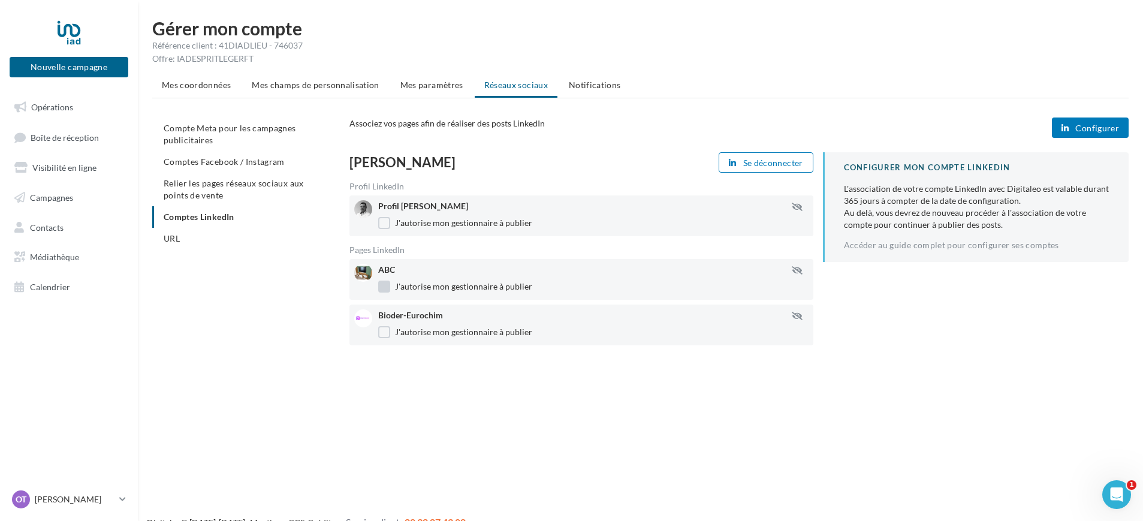
click at [384, 287] on label "J'autorise mon gestionnaire à publier" at bounding box center [455, 286] width 154 height 12
click at [387, 331] on label "J'autorise mon gestionnaire à publier" at bounding box center [455, 332] width 154 height 12
click at [286, 303] on div "Compte Meta pour les campagnes publicitaires Comptes Facebook / Instagram Relie…" at bounding box center [645, 235] width 986 height 237
click at [826, 360] on div "Gérer mon compte Référence client : 41DIADLIEU - 746037 Offre: IADESPRITLEGERFT…" at bounding box center [640, 196] width 1005 height 355
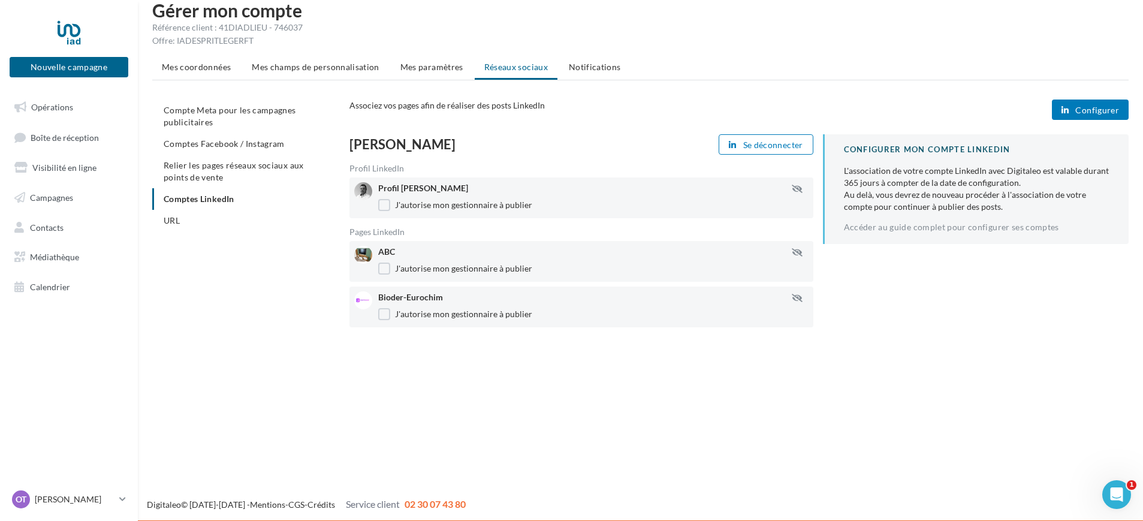
scroll to position [19, 0]
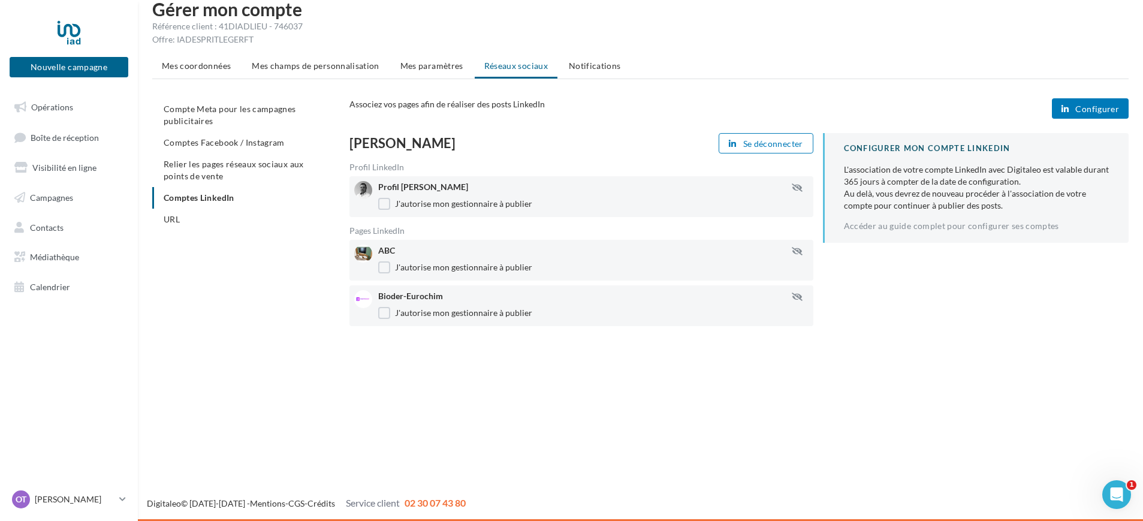
drag, startPoint x: 262, startPoint y: 299, endPoint x: 281, endPoint y: 293, distance: 19.5
click at [263, 299] on div "Compte Meta pour les campagnes publicitaires Comptes Facebook / Instagram Relie…" at bounding box center [645, 216] width 986 height 237
click at [570, 155] on div "Olivier Thory Se déconnecter Profil LinkedIn Profil Olivier Thory J'autorise mo…" at bounding box center [581, 229] width 464 height 193
click at [1098, 109] on span "Configurer" at bounding box center [1097, 109] width 44 height 10
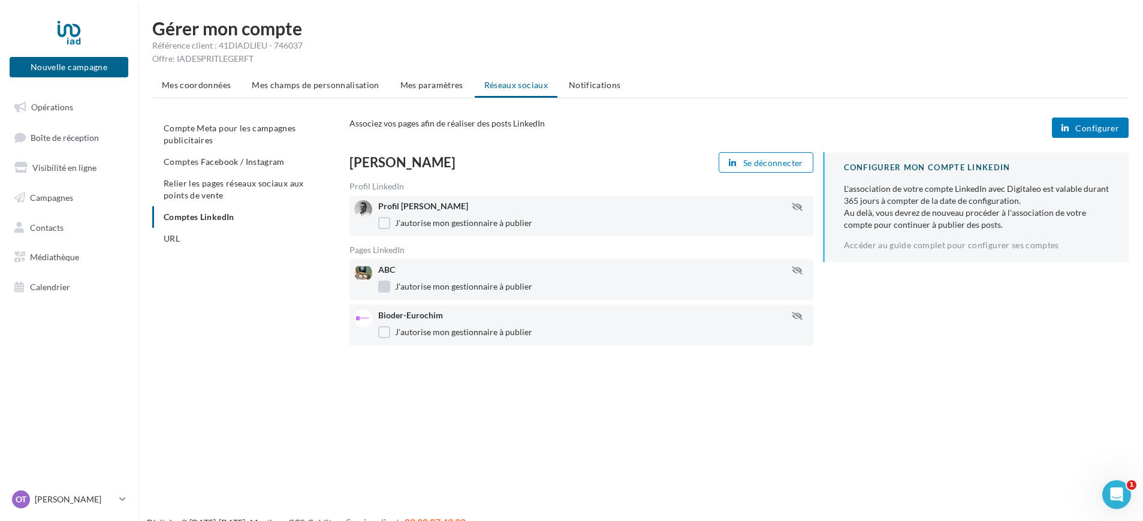
click at [387, 285] on label "J'autorise mon gestionnaire à publier" at bounding box center [455, 286] width 154 height 12
click at [382, 333] on label "J'autorise mon gestionnaire à publier" at bounding box center [455, 332] width 154 height 12
click at [322, 341] on div "Compte Meta pour les campagnes publicitaires Comptes Facebook / Instagram Relie…" at bounding box center [645, 235] width 986 height 237
click at [191, 191] on span "Relier les pages réseaux sociaux aux points de vente" at bounding box center [234, 189] width 140 height 22
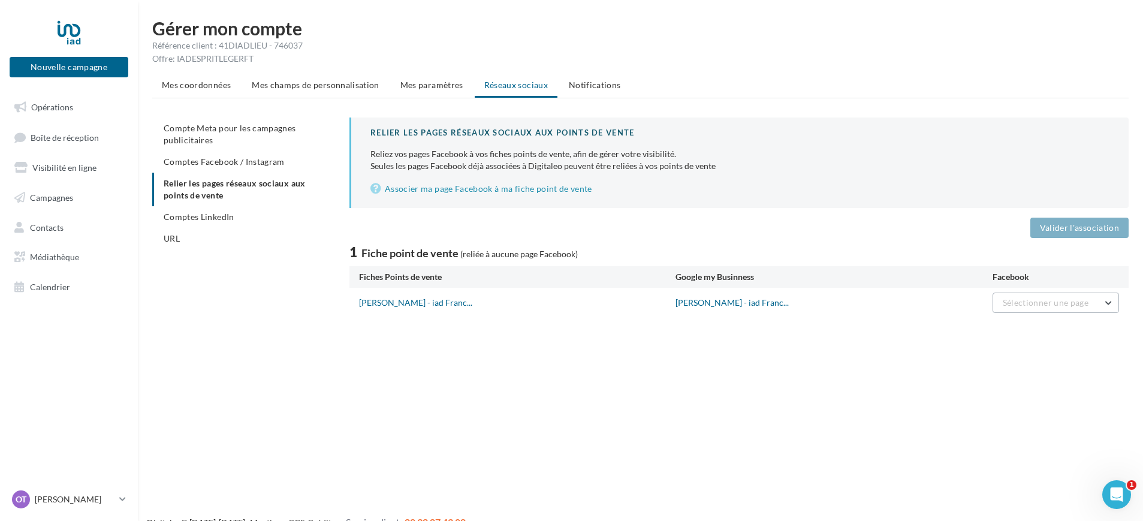
click at [1020, 299] on span "Sélectionner une page" at bounding box center [1046, 302] width 86 height 10
click at [1003, 331] on span "[PERSON_NAME] -iad-" at bounding box center [1001, 333] width 86 height 10
click at [894, 343] on div "Nouvelle campagne Nouvelle campagne Opérations Boîte de réception Visibilité en…" at bounding box center [571, 279] width 1143 height 521
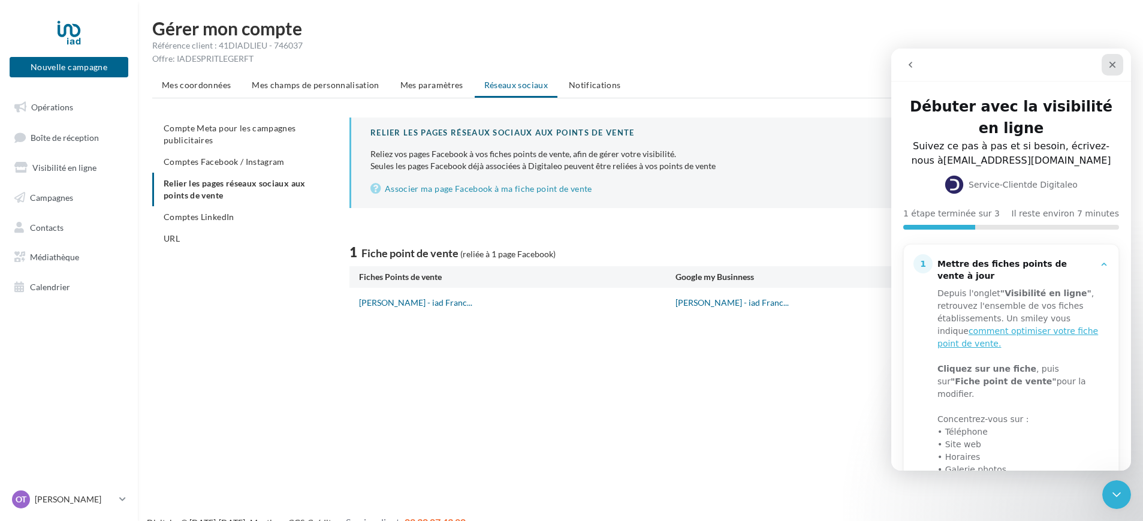
click at [1110, 62] on icon "Fermer" at bounding box center [1112, 65] width 10 height 10
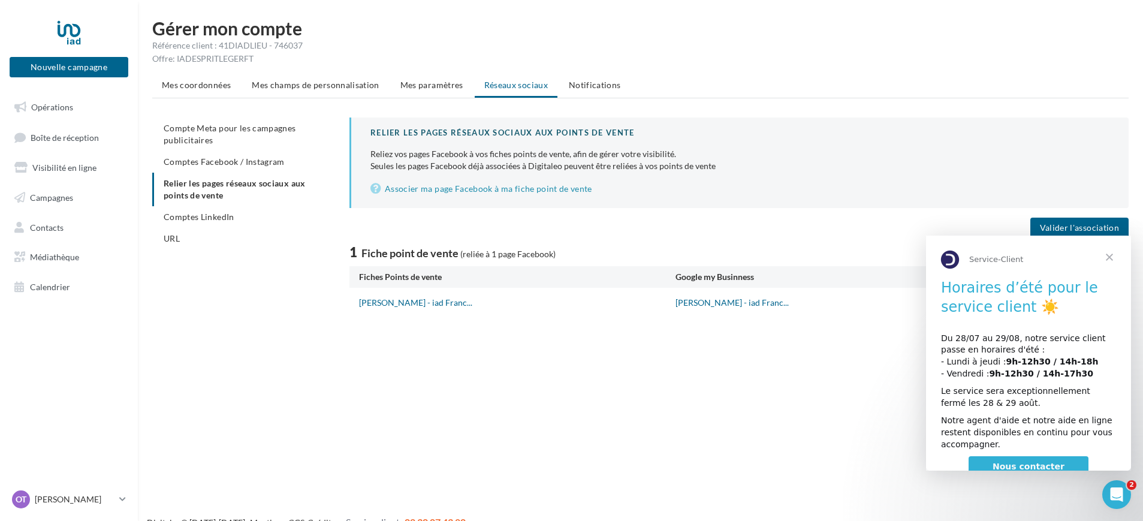
click at [1113, 252] on span "Fermer" at bounding box center [1109, 257] width 43 height 43
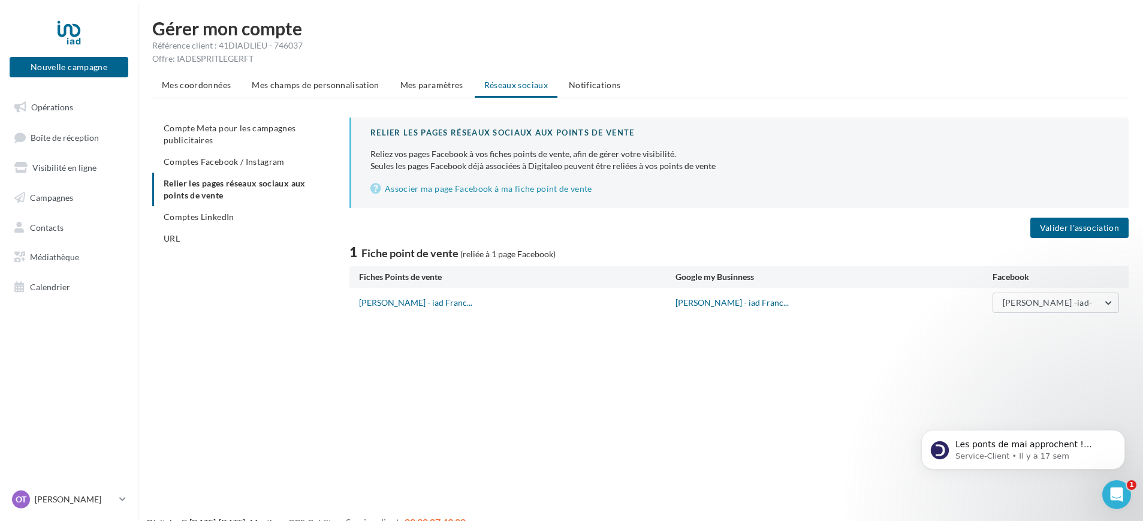
click at [879, 248] on div "1 Fiche point de vente (reliée à 1 page Facebook)" at bounding box center [738, 252] width 779 height 19
click at [1030, 307] on button "Olivier Thory -iad-" at bounding box center [1055, 302] width 126 height 20
drag, startPoint x: 893, startPoint y: 263, endPoint x: 887, endPoint y: 261, distance: 7.0
click at [893, 262] on div "Relier les pages réseaux sociaux aux points de vente Reliez vos pages Facebook …" at bounding box center [738, 217] width 779 height 200
click at [544, 190] on link "Associer ma page Facebook à ma fiche point de vente" at bounding box center [739, 189] width 739 height 14
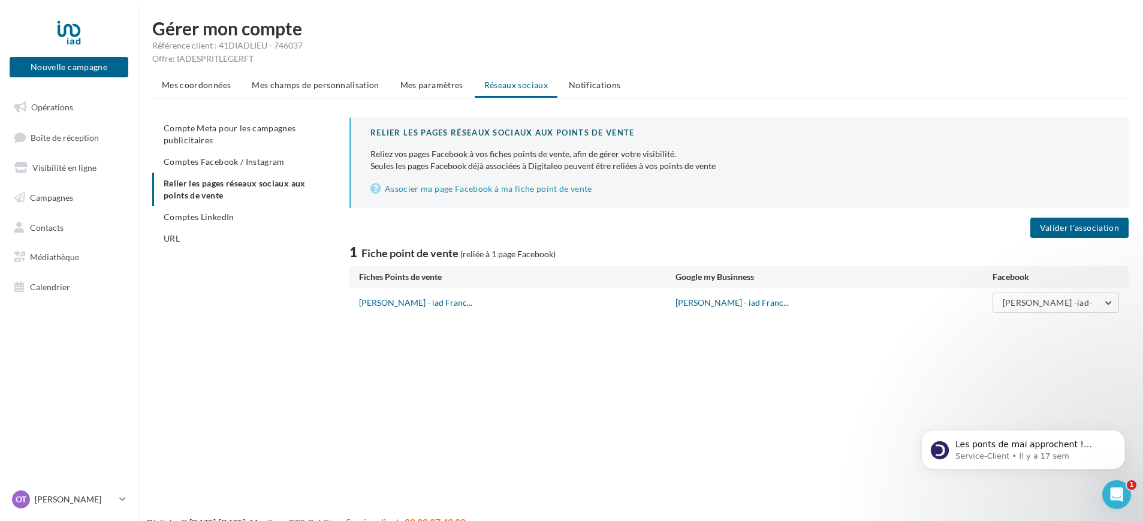
click at [400, 345] on div "Nouvelle campagne Nouvelle campagne Opérations Boîte de réception Visibilité en…" at bounding box center [571, 279] width 1143 height 521
click at [337, 310] on div "Compte Meta pour les campagnes publicitaires Comptes Facebook / Instagram Relie…" at bounding box center [645, 217] width 986 height 200
click at [214, 163] on span "Comptes Facebook / Instagram" at bounding box center [224, 161] width 121 height 10
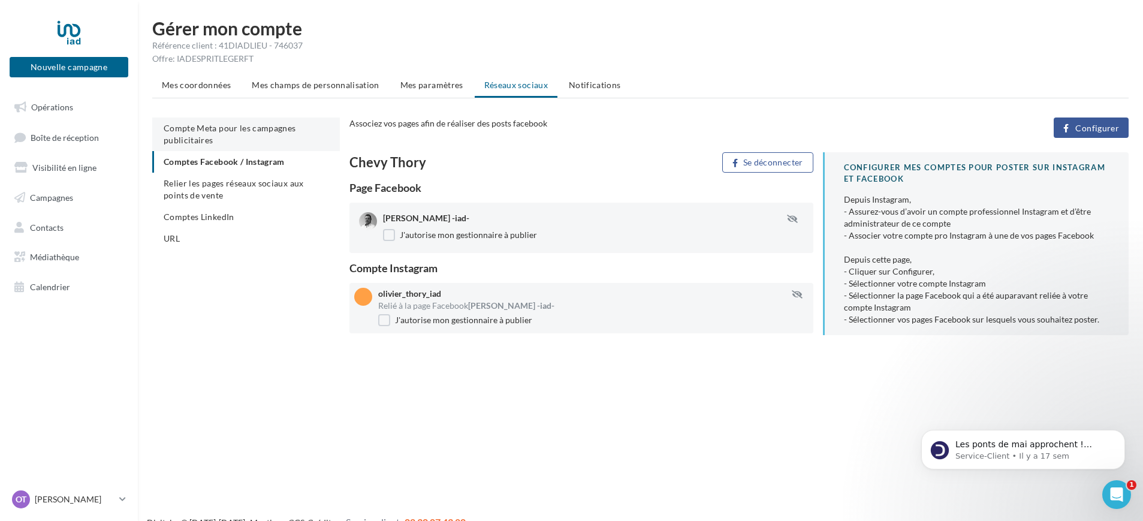
click at [241, 131] on span "Compte Meta pour les campagnes publicitaires" at bounding box center [230, 134] width 132 height 22
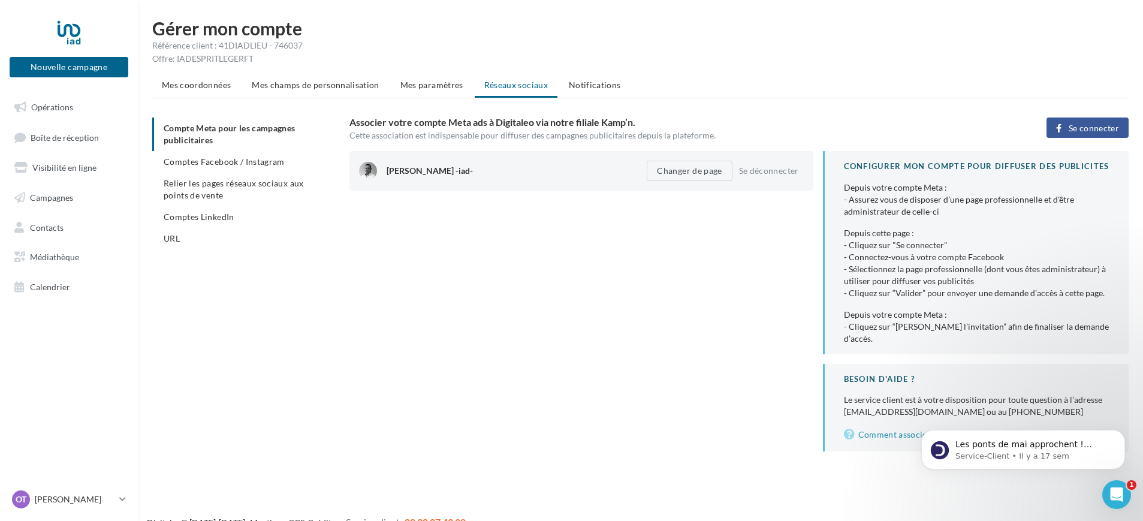
click at [325, 257] on div "Compte Meta pour les campagnes publicitaires Comptes Facebook / Instagram Relie…" at bounding box center [250, 192] width 197 height 151
click at [529, 277] on div "Olivier Thory -iad- Changer de page Se déconnecter CONFIGURER MON COMPTE POUR D…" at bounding box center [743, 301] width 789 height 300
click at [527, 274] on div "Olivier Thory -iad- Changer de page Se déconnecter CONFIGURER MON COMPTE POUR D…" at bounding box center [743, 301] width 789 height 300
click at [170, 80] on span "Mes coordonnées" at bounding box center [196, 85] width 69 height 10
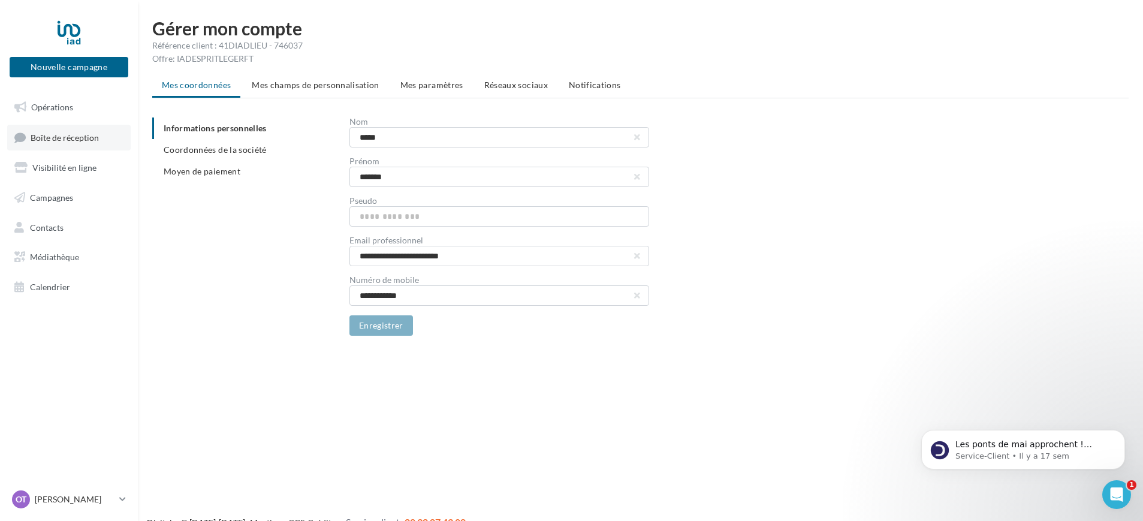
click at [86, 137] on span "Boîte de réception" at bounding box center [65, 137] width 68 height 10
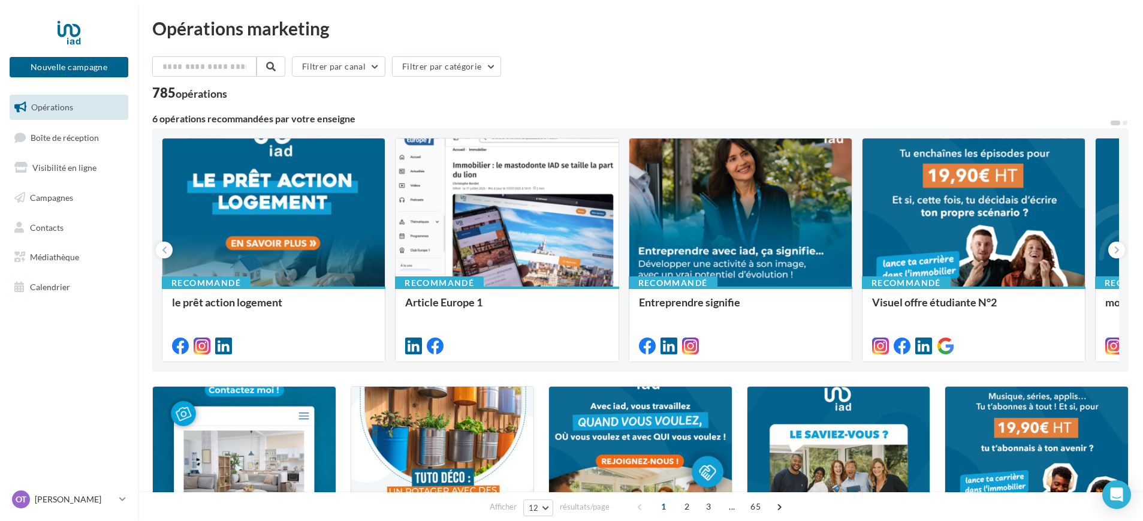
click at [611, 79] on div "Filtrer par canal Filtrer par catégorie" at bounding box center [640, 68] width 976 height 25
click at [71, 111] on span "Opérations" at bounding box center [52, 107] width 42 height 10
click at [524, 221] on div at bounding box center [506, 212] width 222 height 149
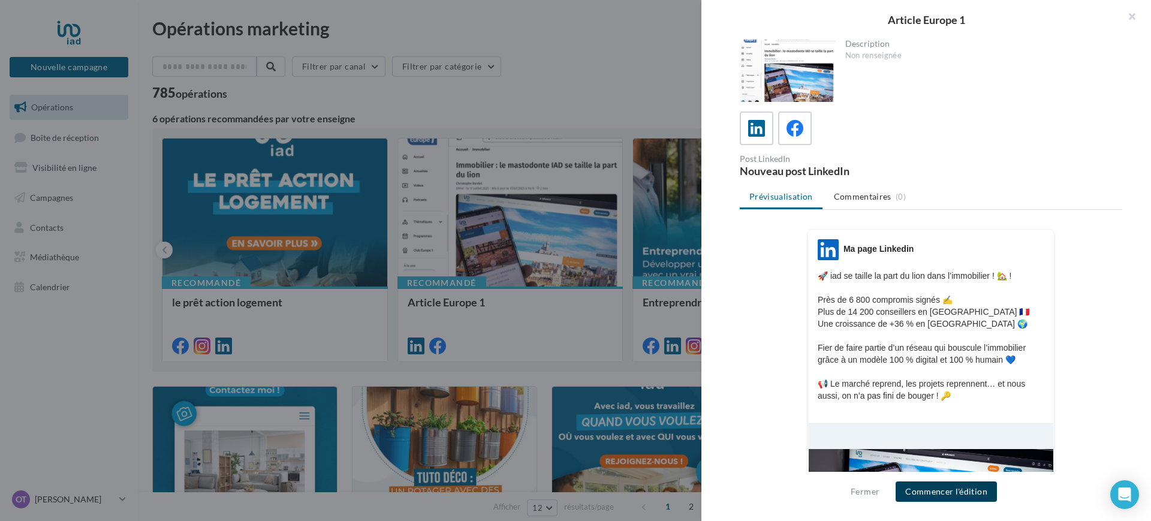
click at [932, 493] on button "Commencer l'édition" at bounding box center [945, 491] width 101 height 20
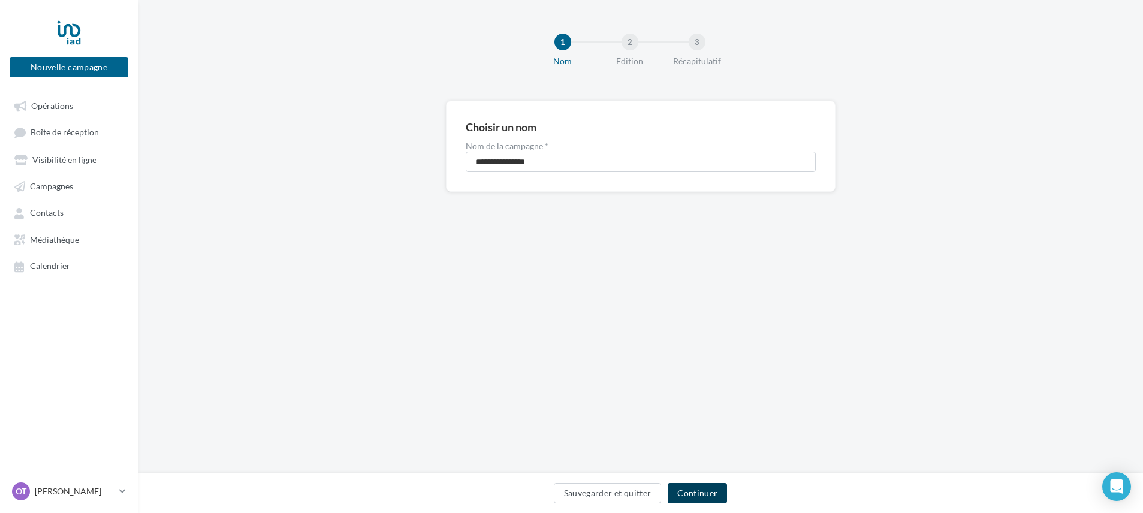
click at [708, 502] on button "Continuer" at bounding box center [697, 493] width 59 height 20
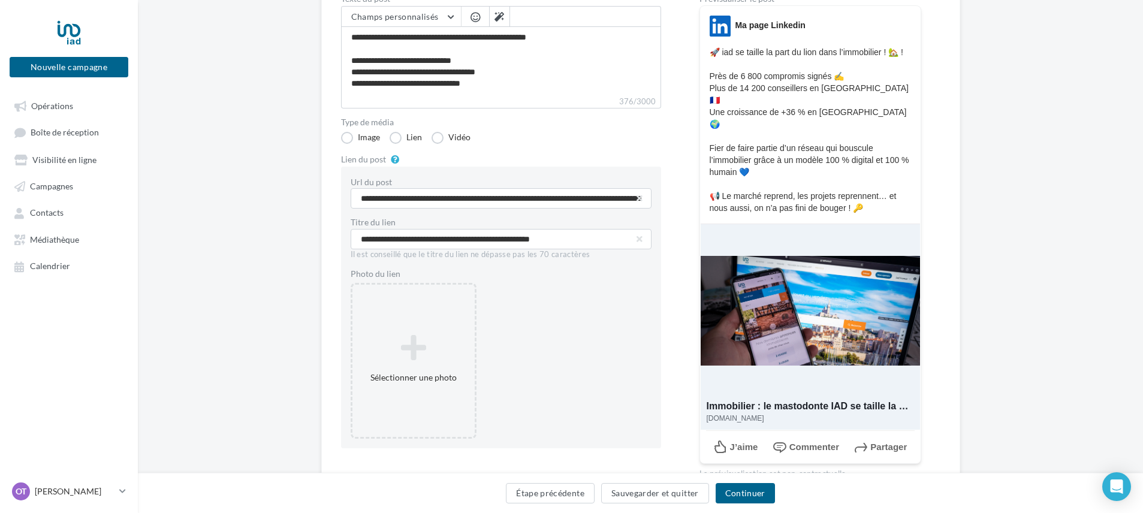
scroll to position [201, 0]
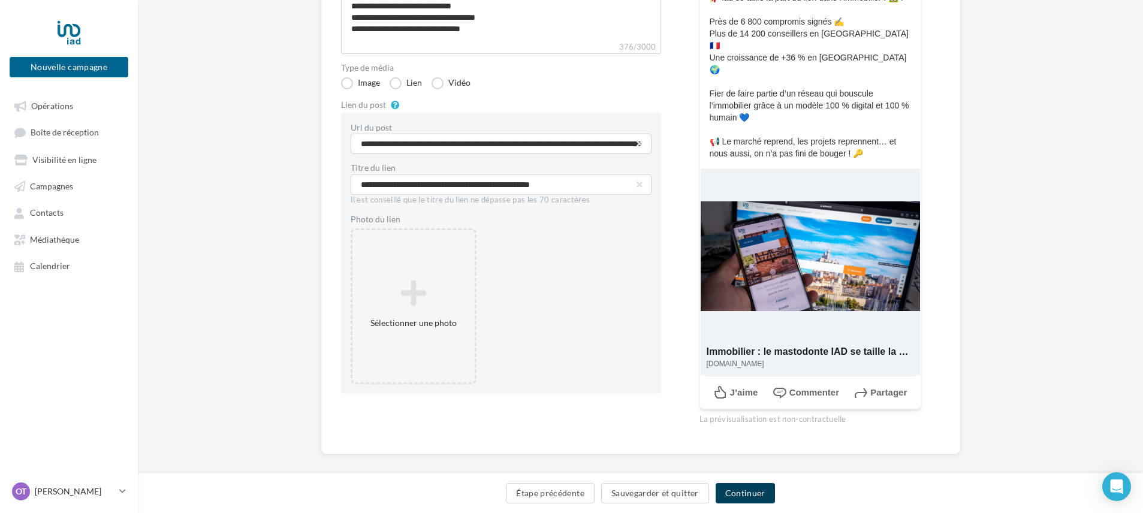
click at [749, 492] on button "Continuer" at bounding box center [744, 493] width 59 height 20
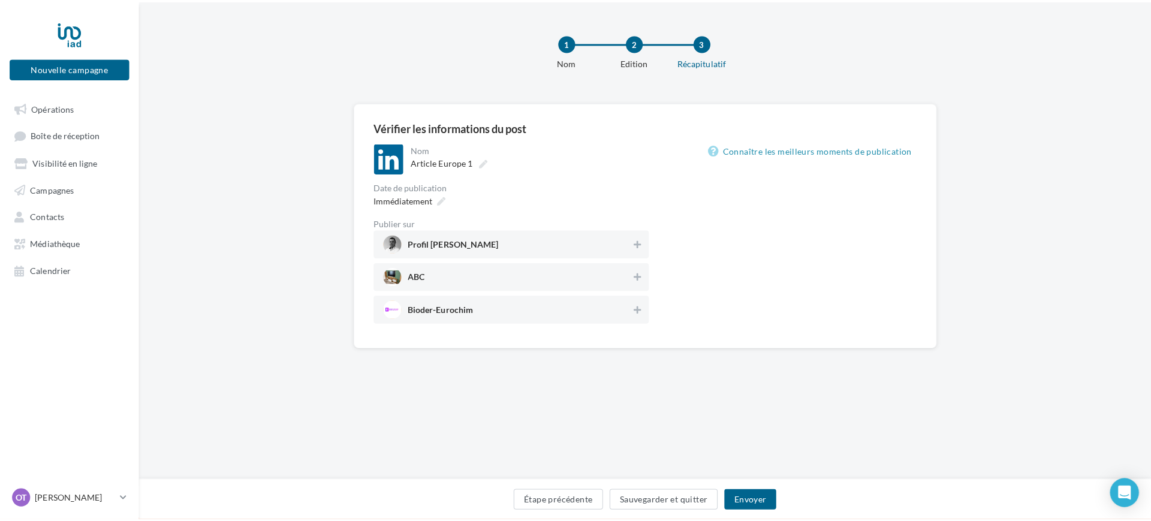
scroll to position [8, 0]
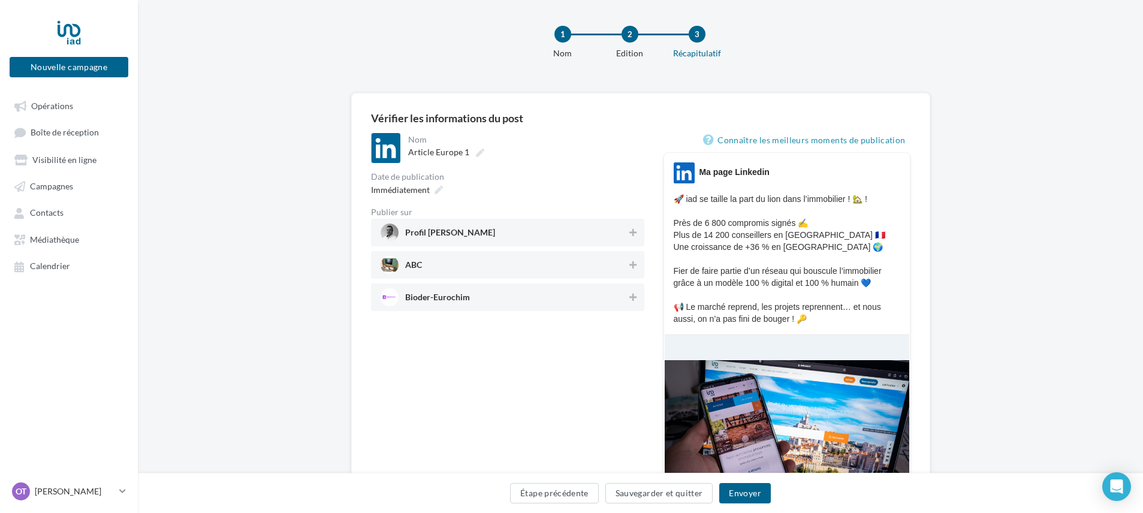
click at [563, 228] on span "Profil [PERSON_NAME]" at bounding box center [504, 233] width 247 height 18
click at [752, 494] on button "Envoyer" at bounding box center [744, 493] width 51 height 20
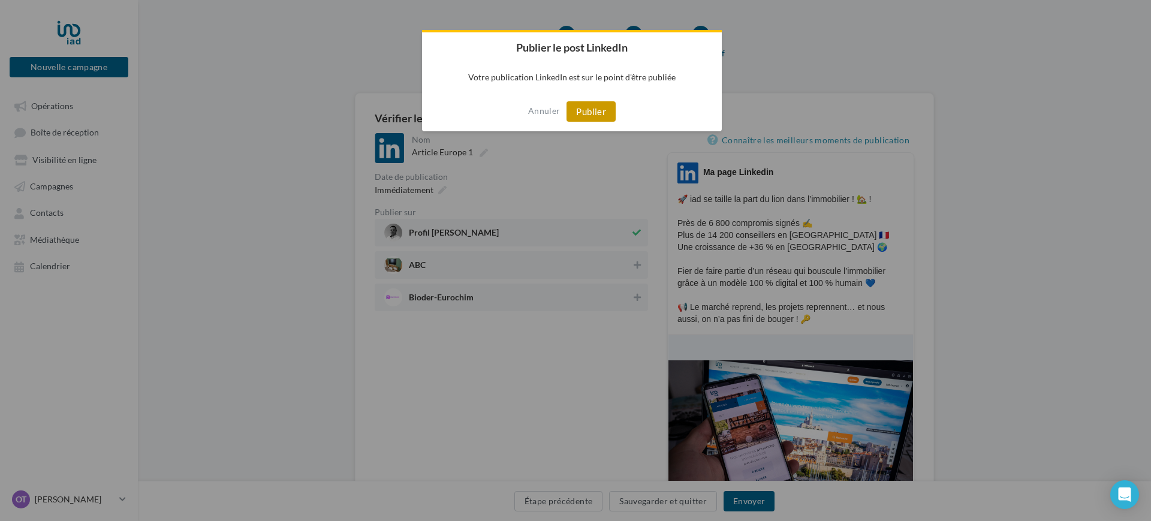
click at [590, 107] on button "Publier" at bounding box center [590, 111] width 49 height 20
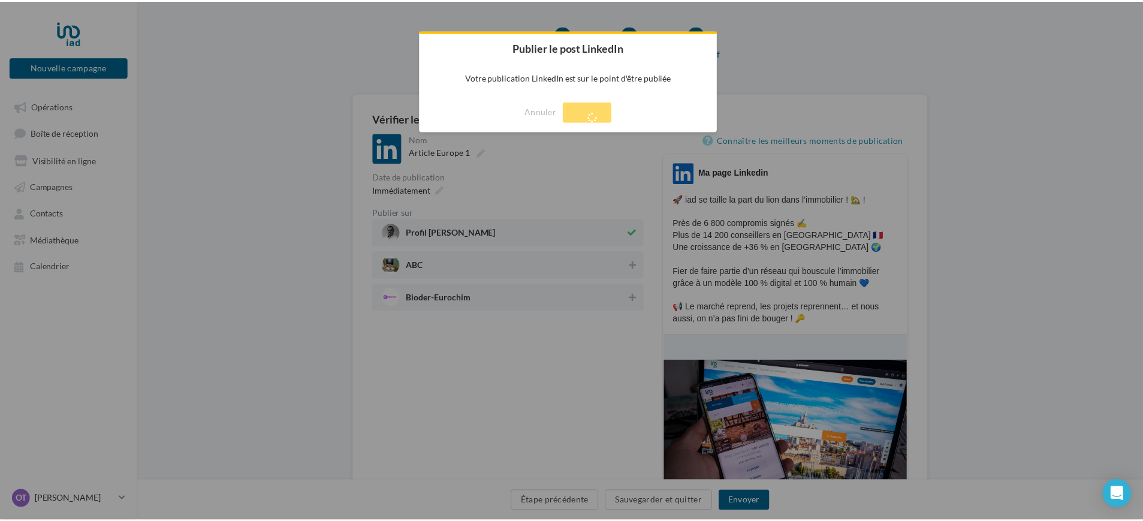
scroll to position [19, 0]
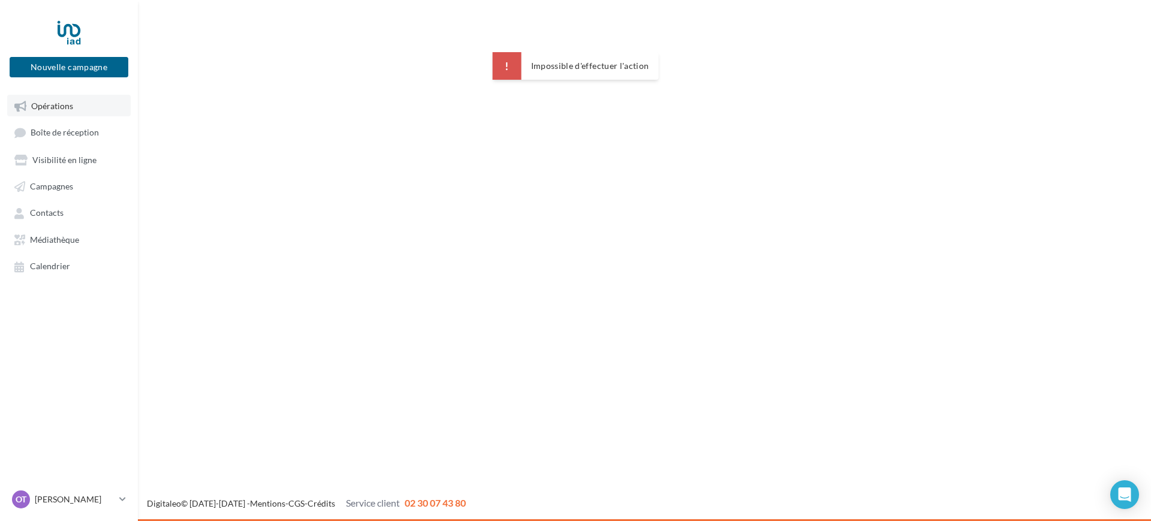
click at [48, 101] on span "Opérations" at bounding box center [52, 106] width 42 height 10
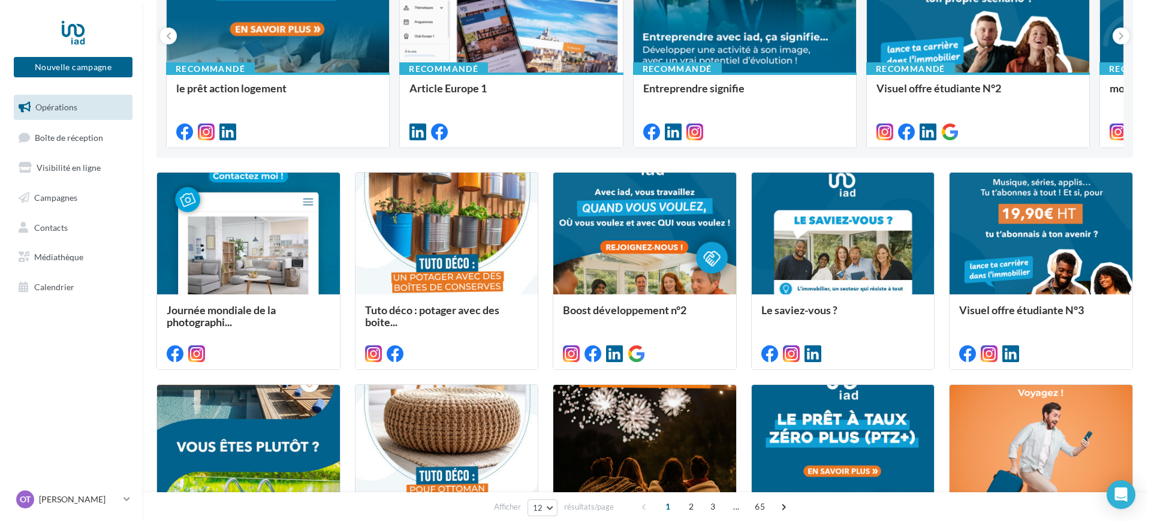
scroll to position [212, 0]
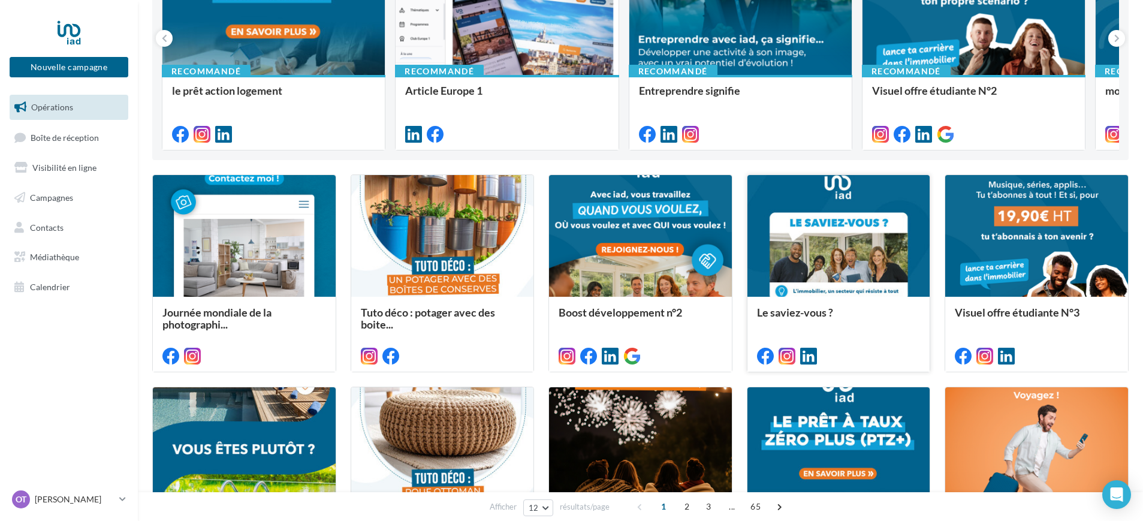
click at [867, 250] on div at bounding box center [838, 236] width 183 height 123
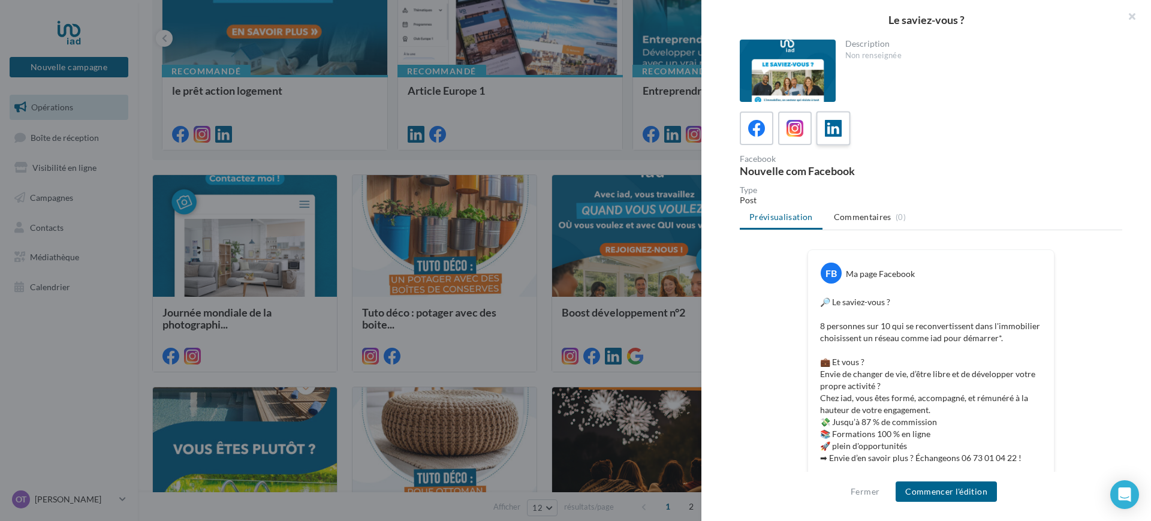
click at [846, 129] on label at bounding box center [833, 128] width 34 height 34
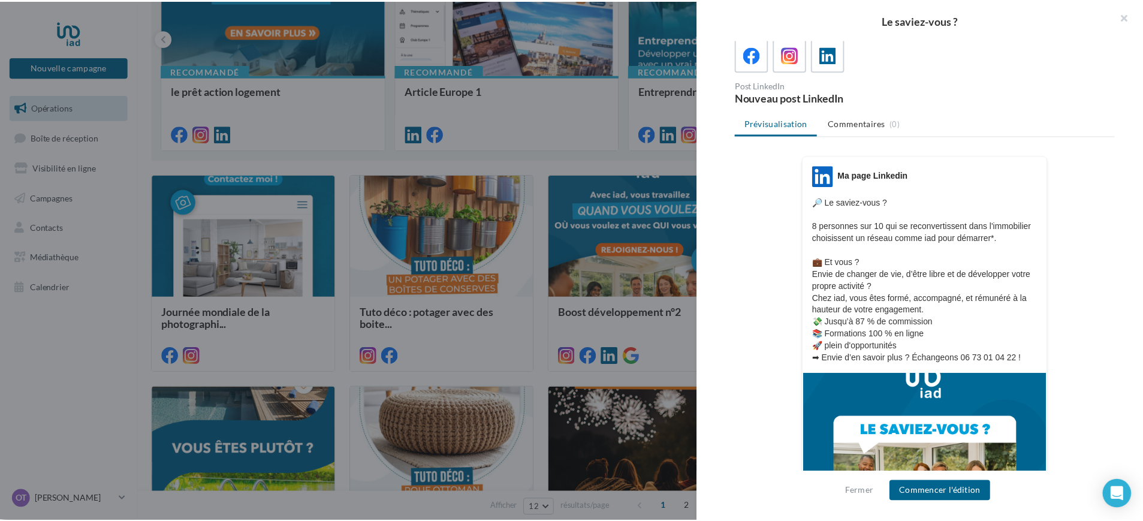
scroll to position [75, 0]
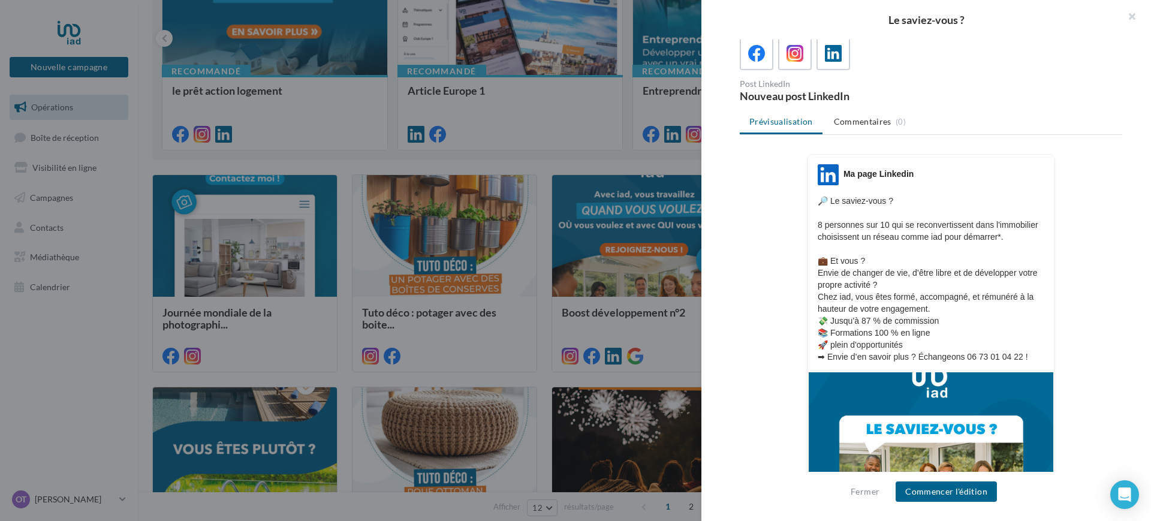
click at [865, 483] on div "Fermer Commencer l'édition" at bounding box center [926, 491] width 161 height 20
click at [864, 490] on button "Fermer" at bounding box center [865, 491] width 38 height 14
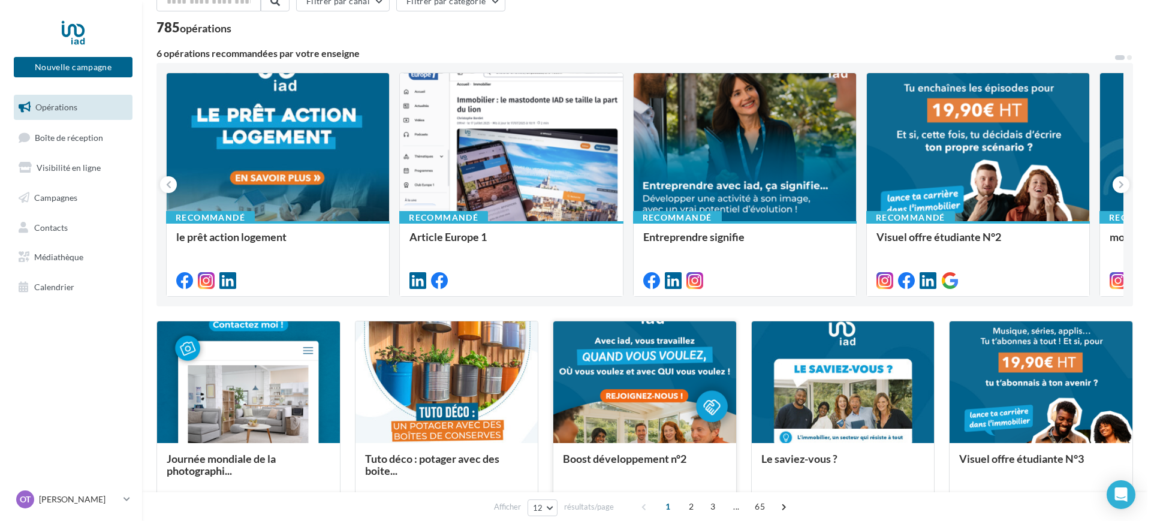
scroll to position [62, 0]
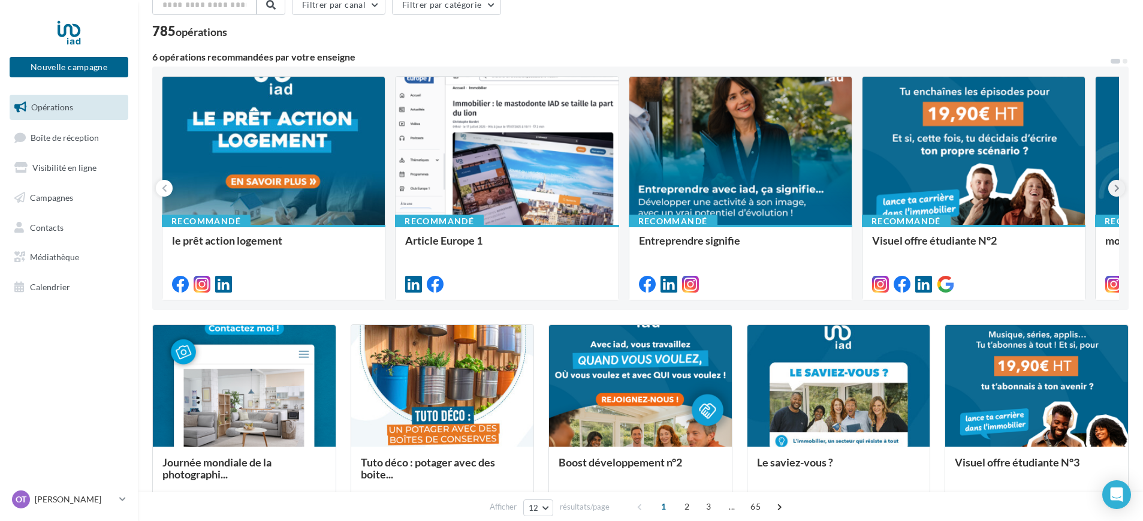
click at [1115, 188] on icon at bounding box center [1116, 188] width 5 height 12
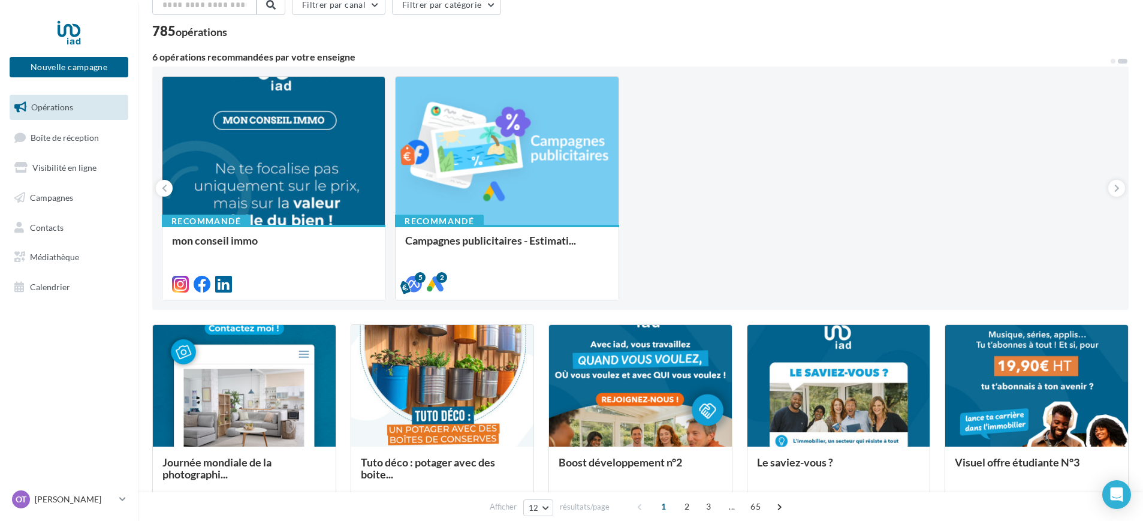
click at [932, 181] on div "Recommandé le prêt action logement Recommandé Article Europe 1 Recommandé Entre…" at bounding box center [640, 188] width 957 height 224
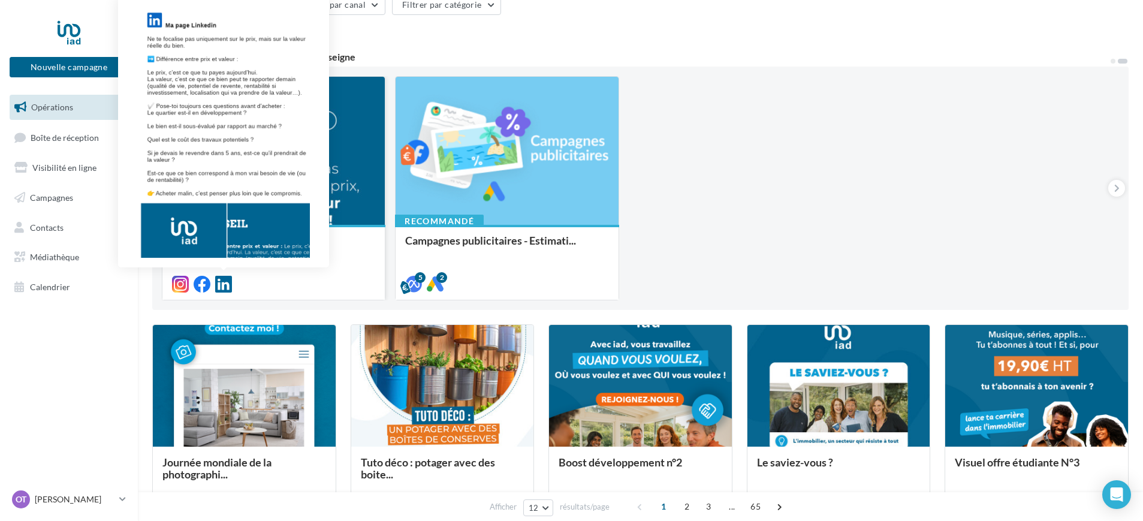
click at [216, 282] on icon at bounding box center [223, 284] width 17 height 17
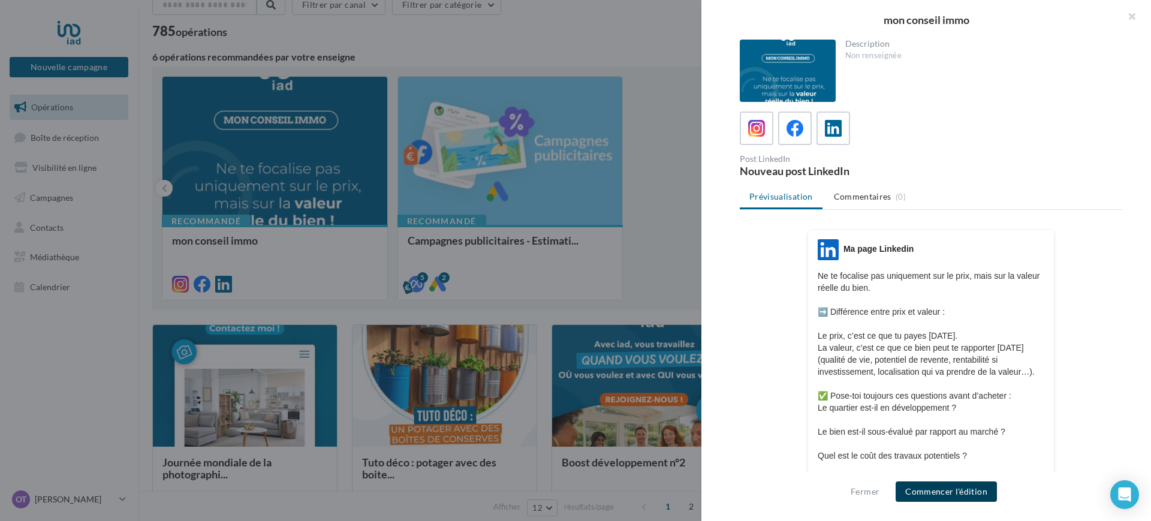
click at [973, 494] on button "Commencer l'édition" at bounding box center [945, 491] width 101 height 20
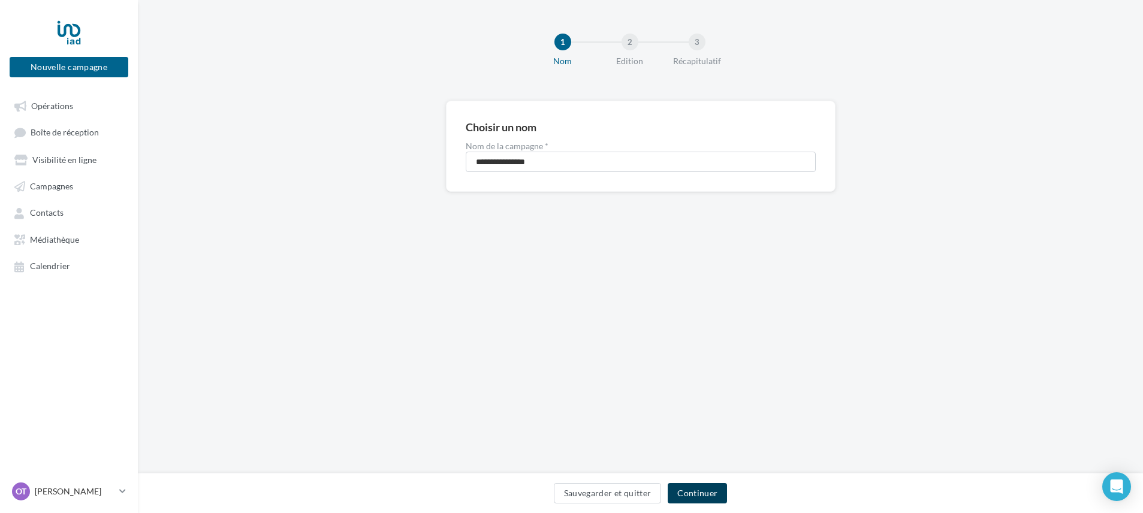
click at [707, 483] on button "Continuer" at bounding box center [697, 493] width 59 height 20
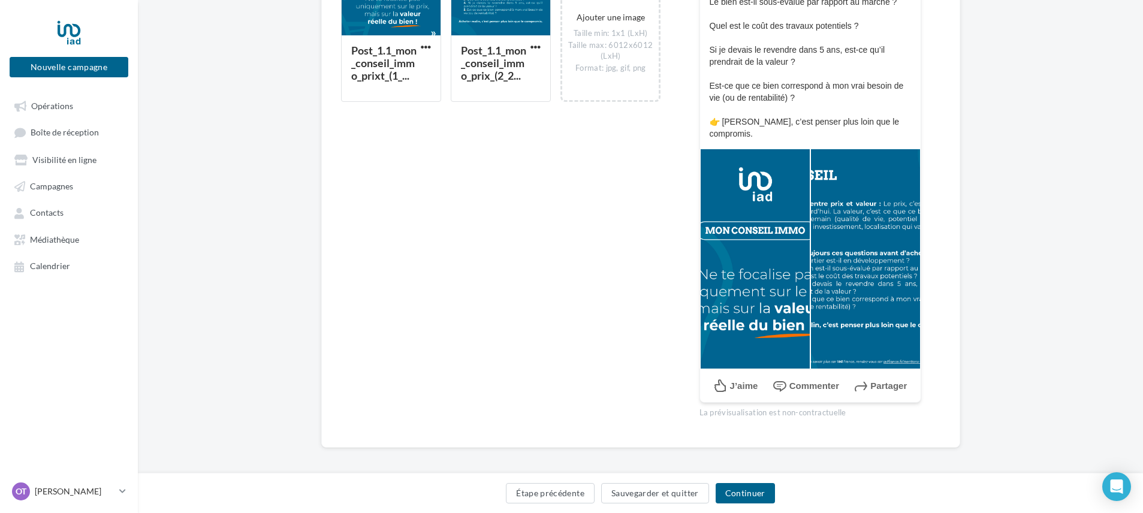
scroll to position [370, 0]
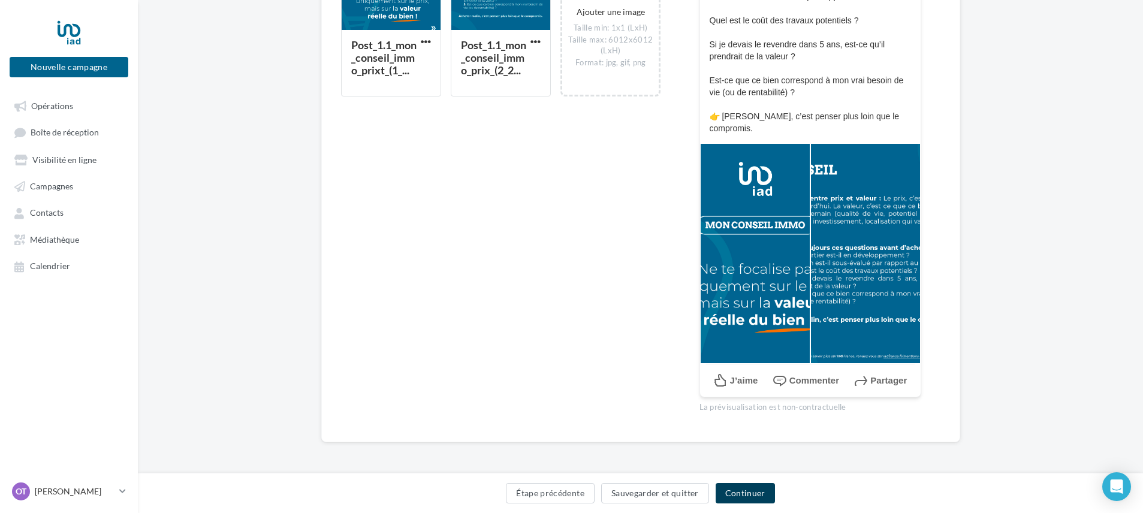
click at [752, 488] on button "Continuer" at bounding box center [744, 493] width 59 height 20
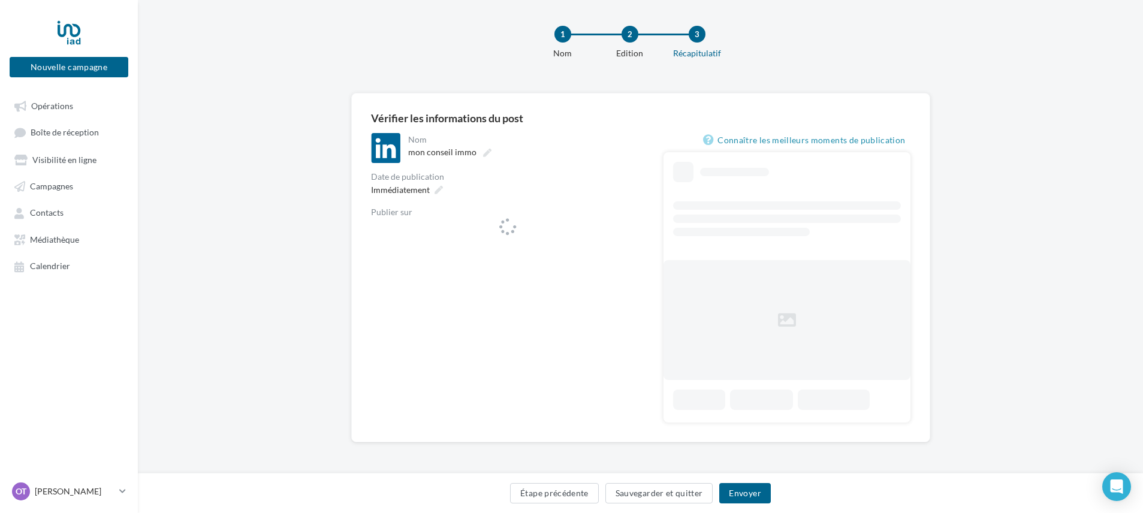
scroll to position [8, 0]
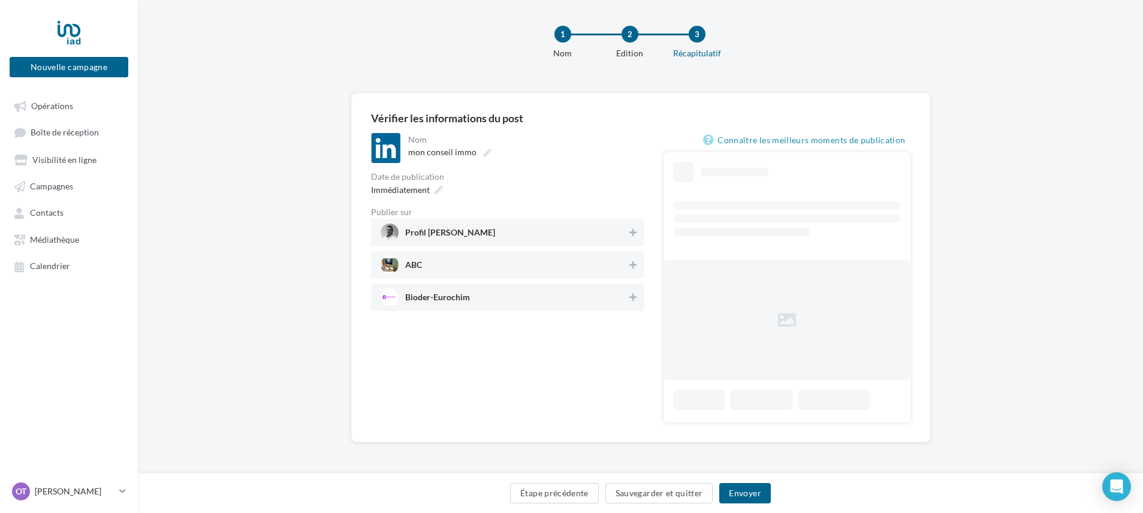
click at [609, 237] on span "Profil [PERSON_NAME]" at bounding box center [504, 233] width 247 height 18
click at [747, 493] on button "Envoyer" at bounding box center [744, 493] width 51 height 20
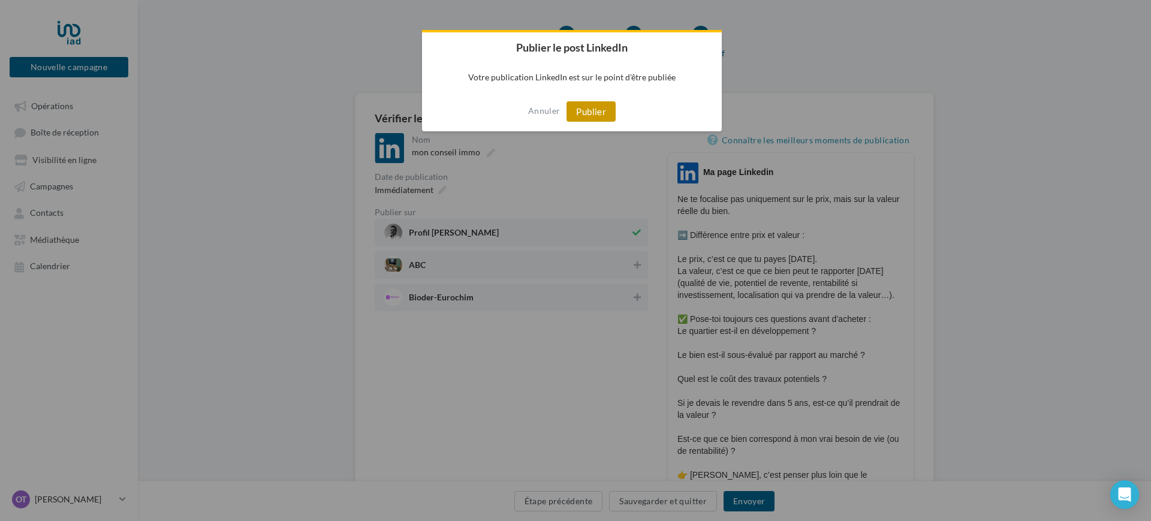
click at [584, 110] on button "Publier" at bounding box center [590, 111] width 49 height 20
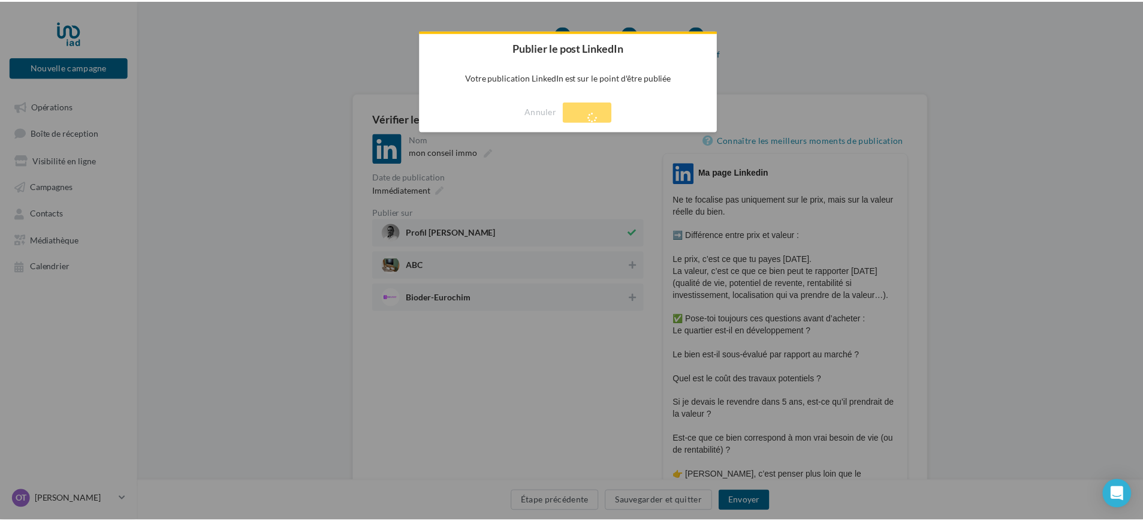
scroll to position [19, 0]
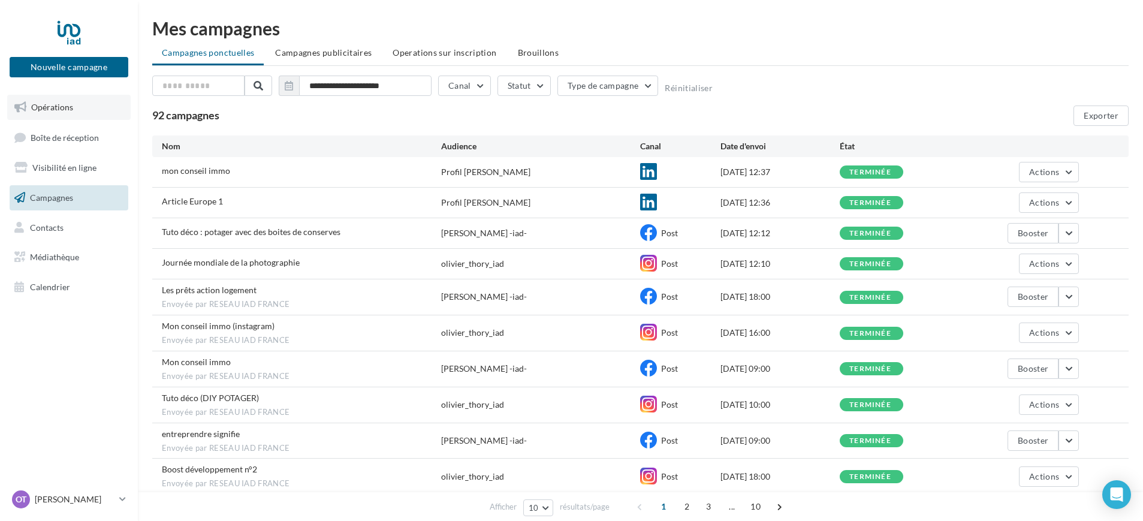
click at [49, 103] on span "Opérations" at bounding box center [52, 107] width 42 height 10
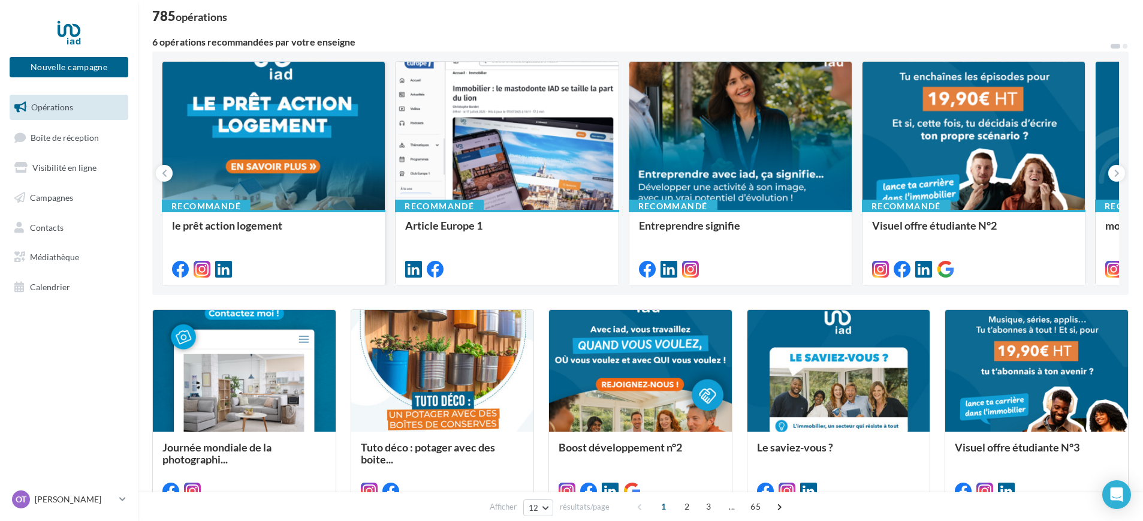
scroll to position [62, 0]
